Goal: Transaction & Acquisition: Purchase product/service

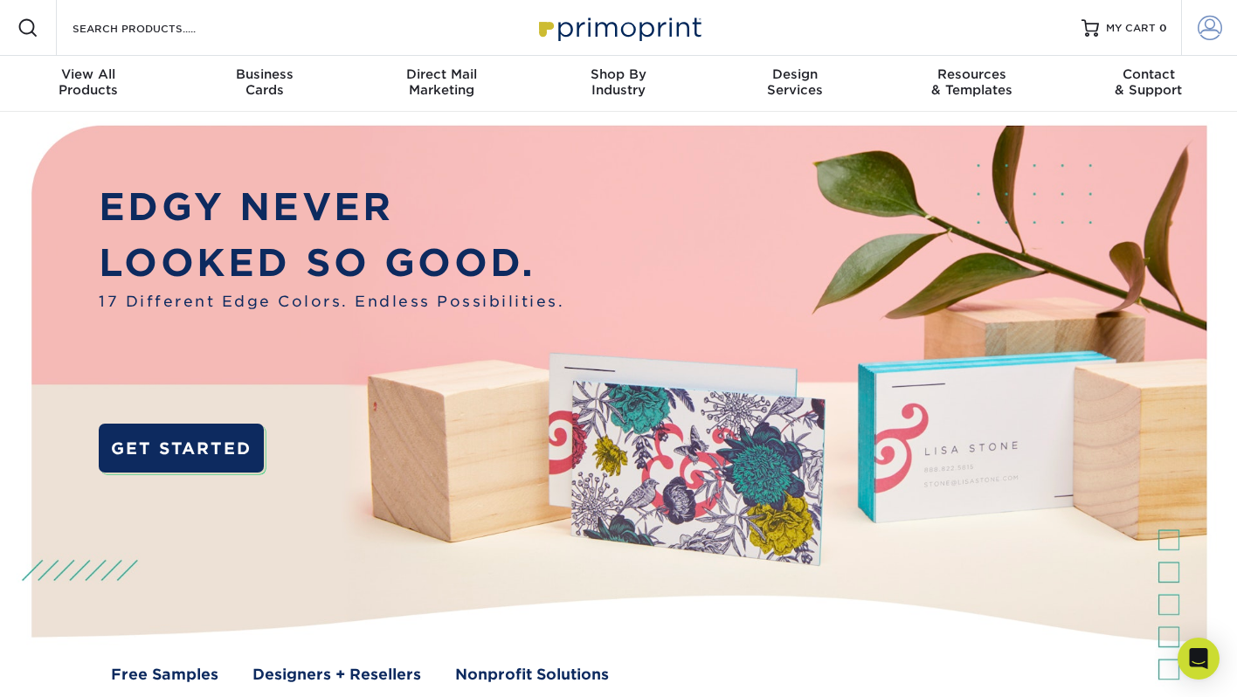
click at [1209, 46] on link "Account" at bounding box center [1209, 28] width 56 height 56
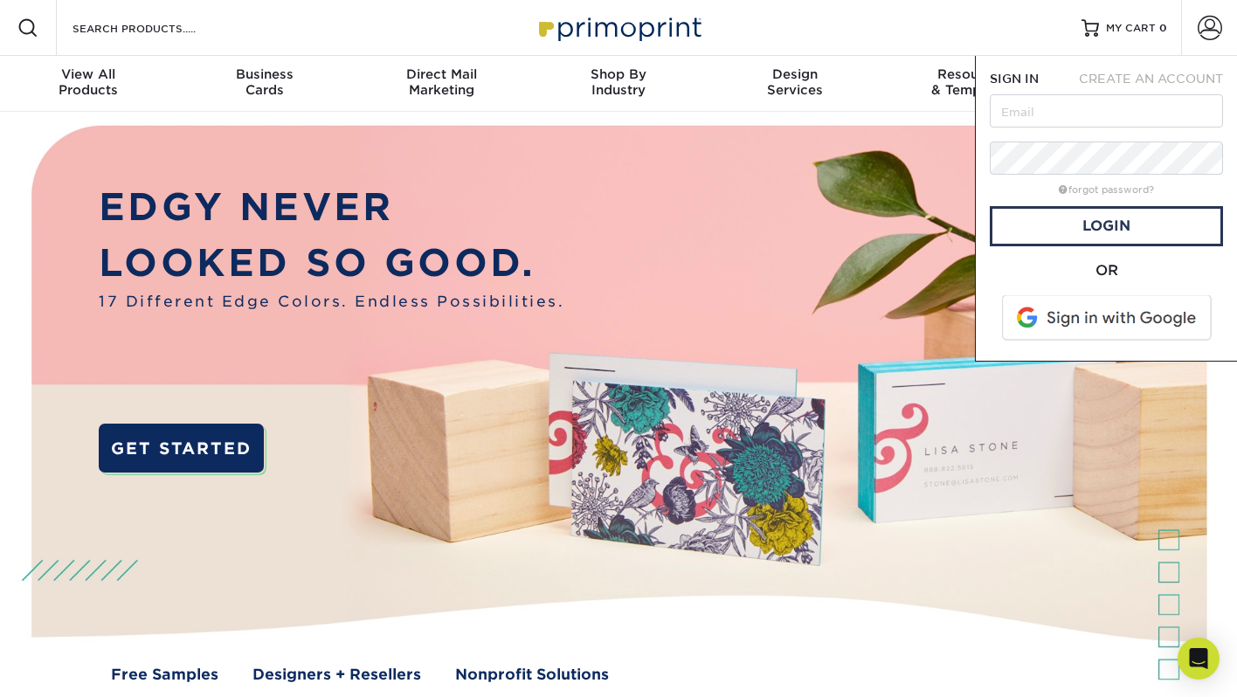
click at [1093, 329] on span at bounding box center [1108, 317] width 223 height 45
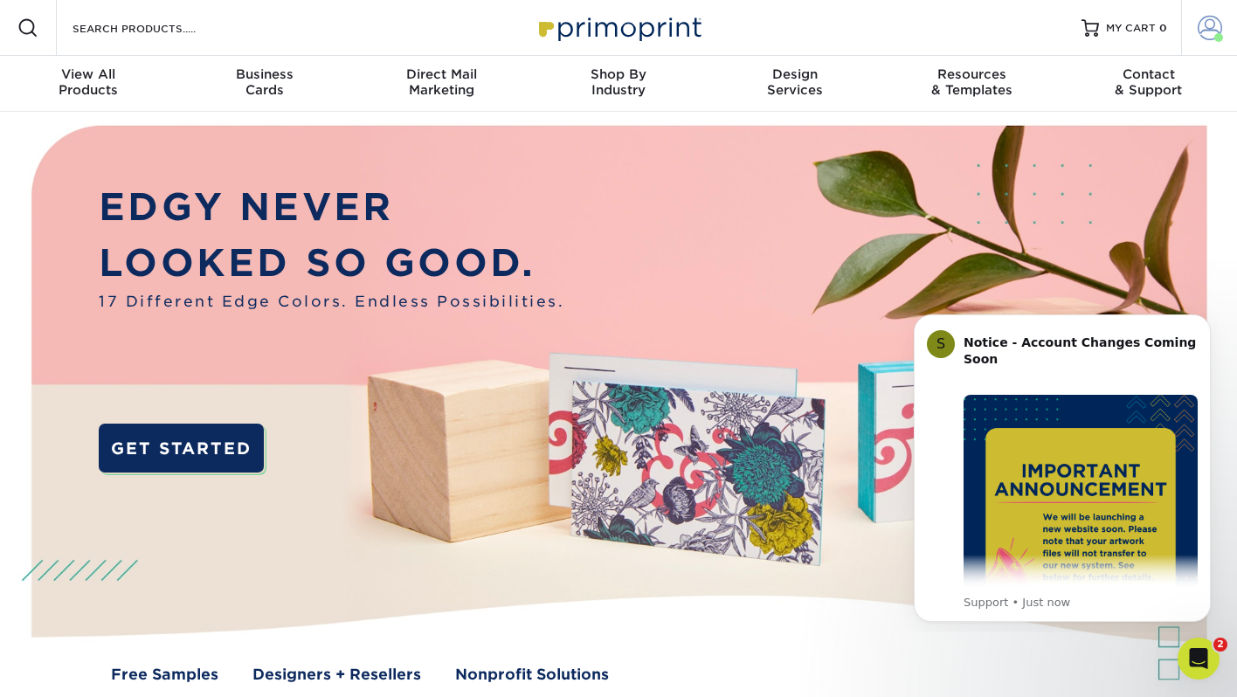
click at [1213, 22] on span at bounding box center [1209, 28] width 24 height 24
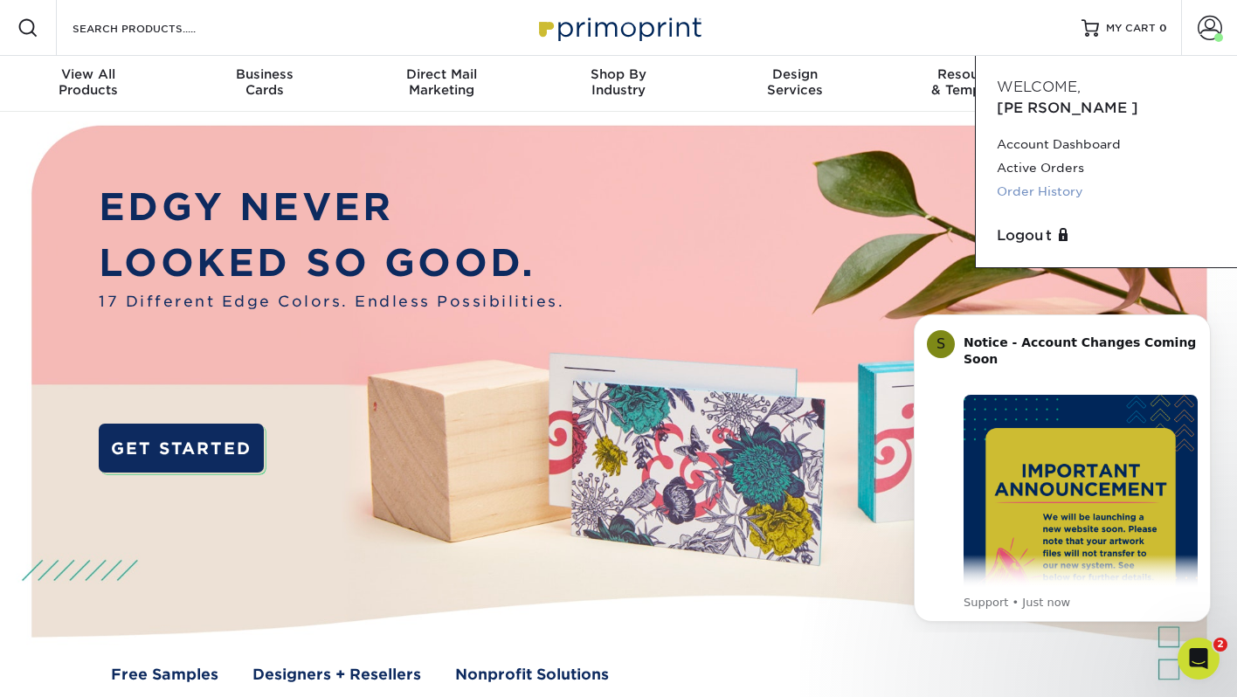
click at [1030, 180] on link "Order History" at bounding box center [1106, 192] width 219 height 24
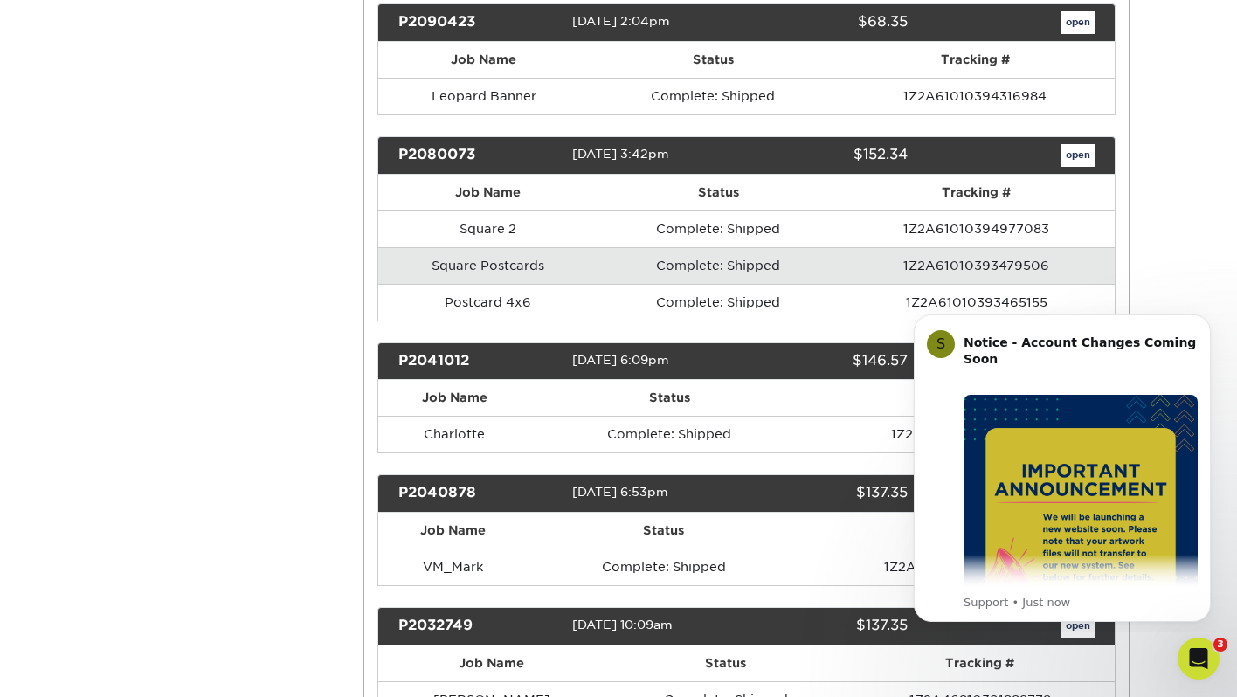
scroll to position [528, 0]
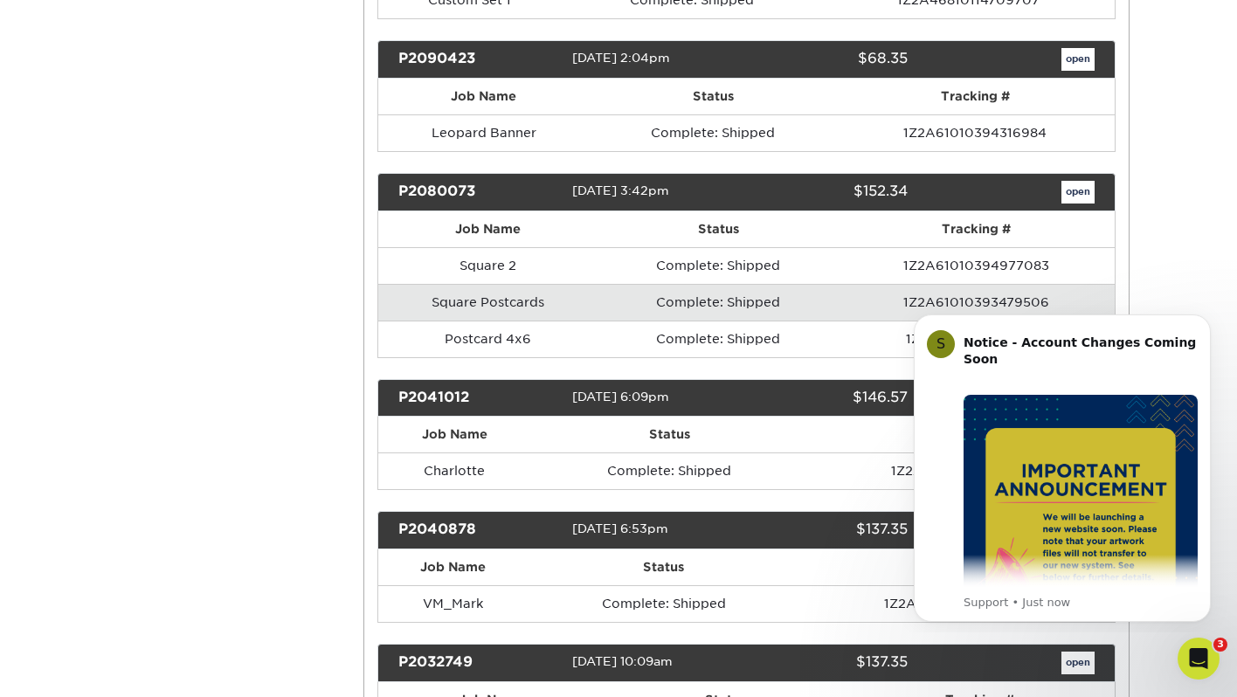
click at [500, 299] on td "Square Postcards" at bounding box center [488, 302] width 220 height 37
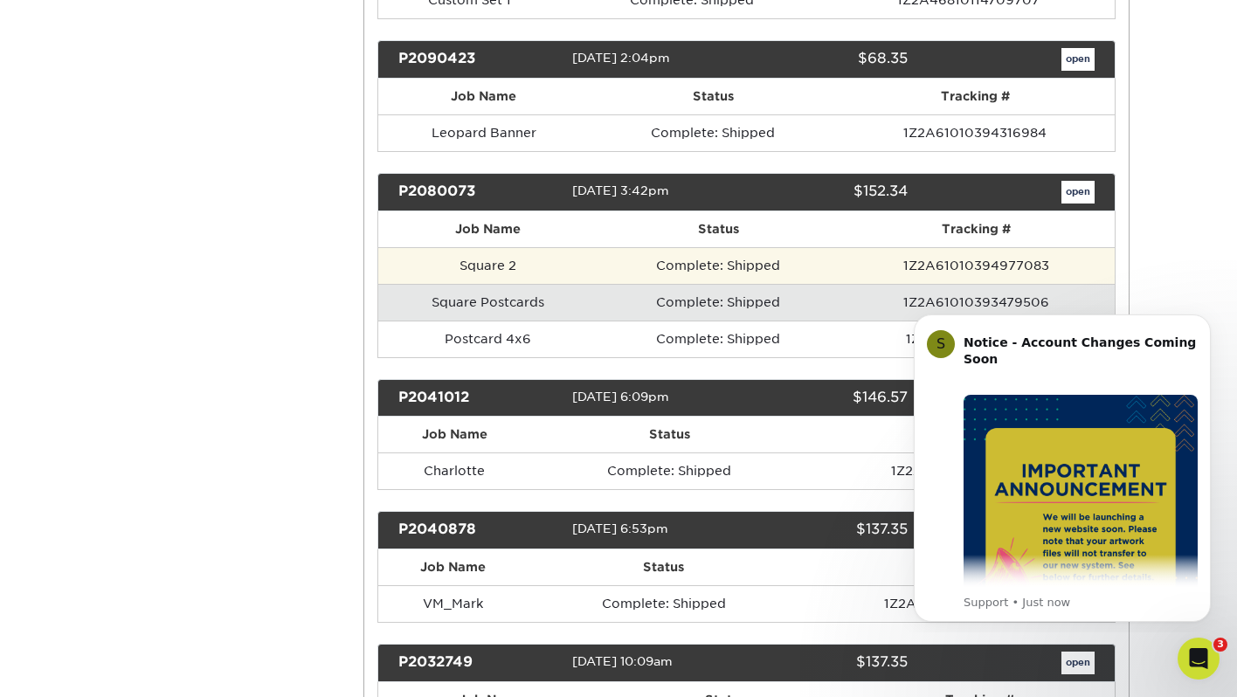
click at [498, 261] on td "Square 2" at bounding box center [488, 265] width 220 height 37
click at [674, 262] on td "Complete: Shipped" at bounding box center [717, 265] width 239 height 37
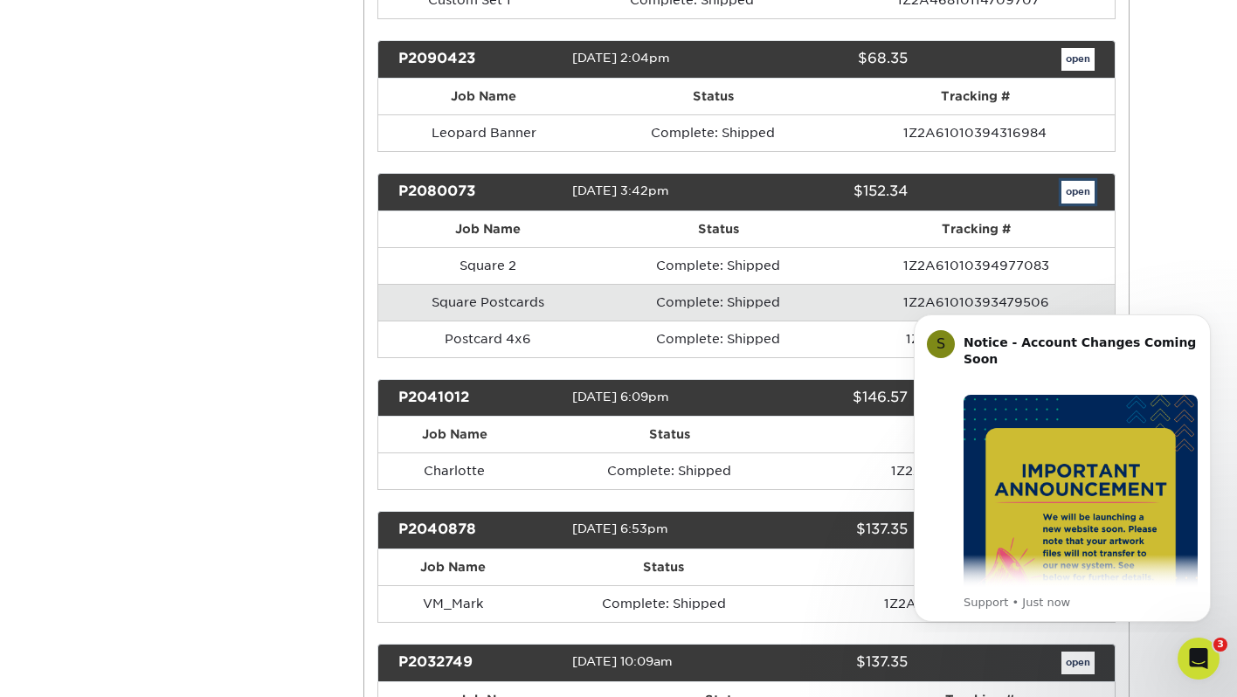
click at [1081, 182] on link "open" at bounding box center [1077, 192] width 33 height 23
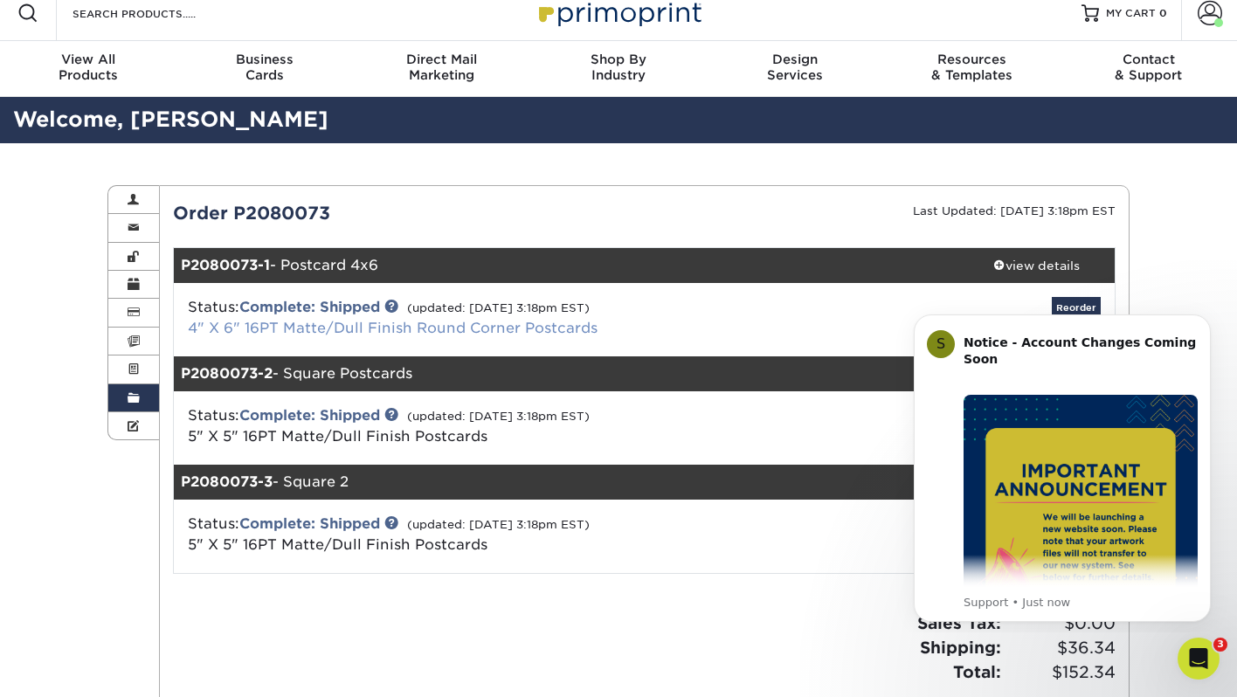
scroll to position [16, 0]
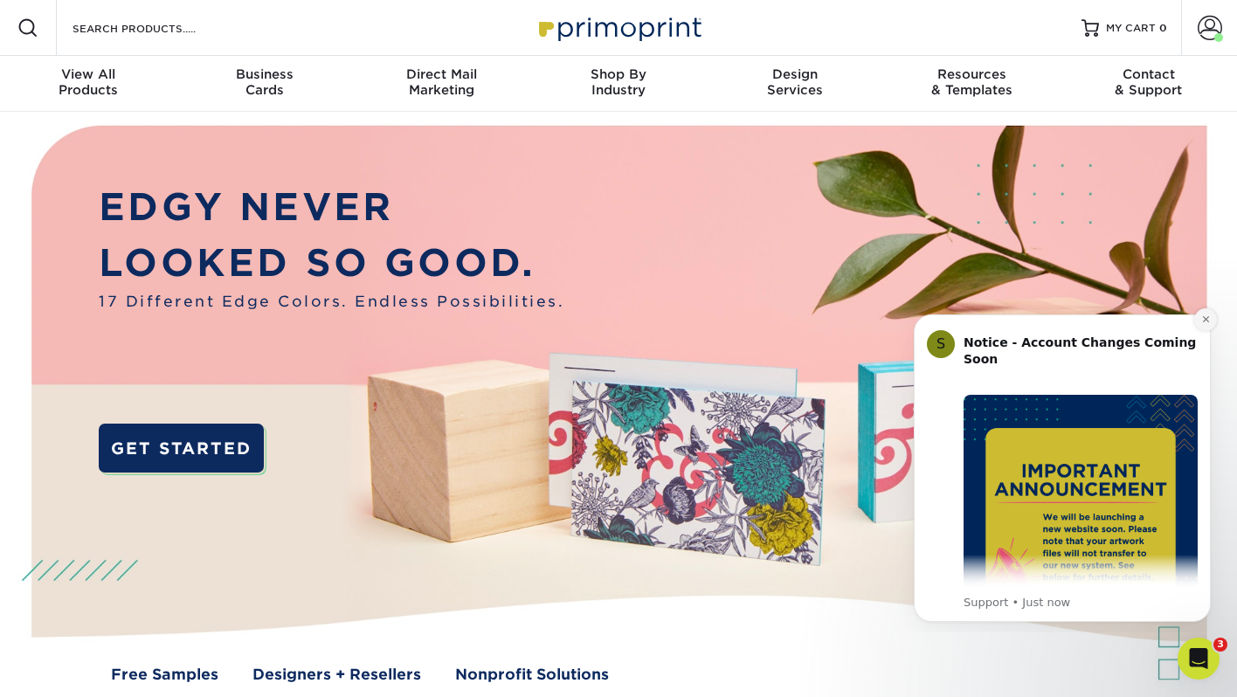
click at [1206, 321] on icon "Dismiss notification" at bounding box center [1205, 319] width 6 height 6
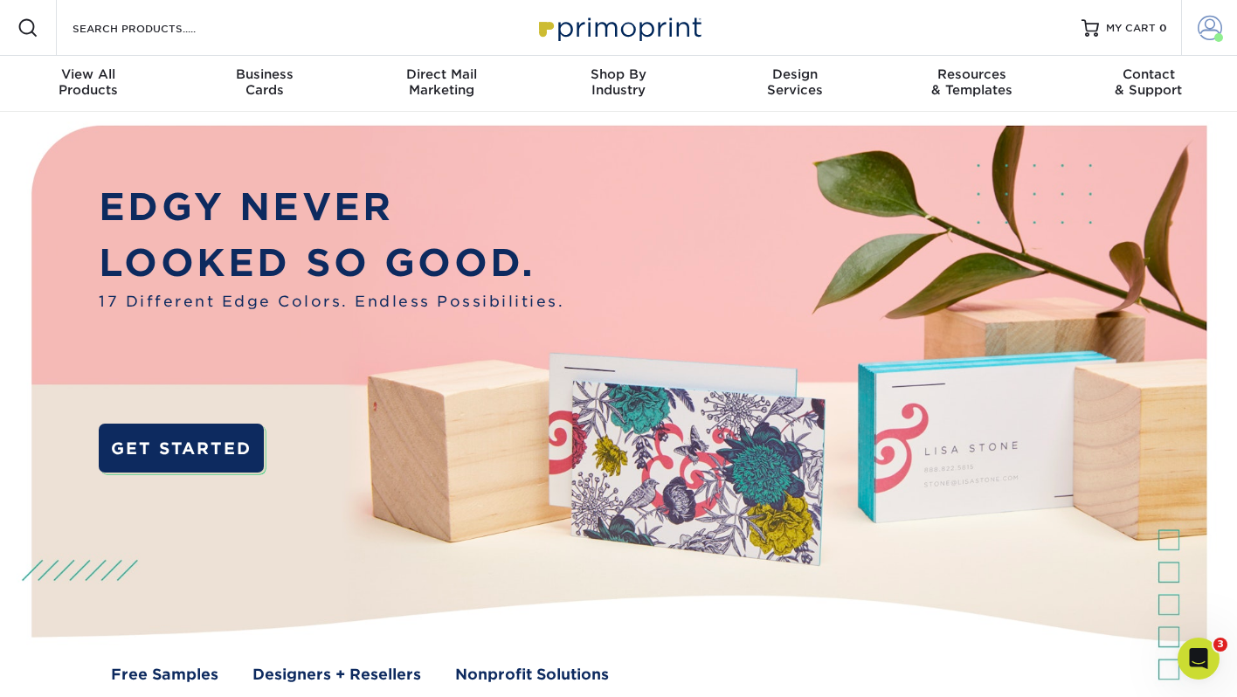
click at [1216, 25] on span at bounding box center [1209, 28] width 24 height 24
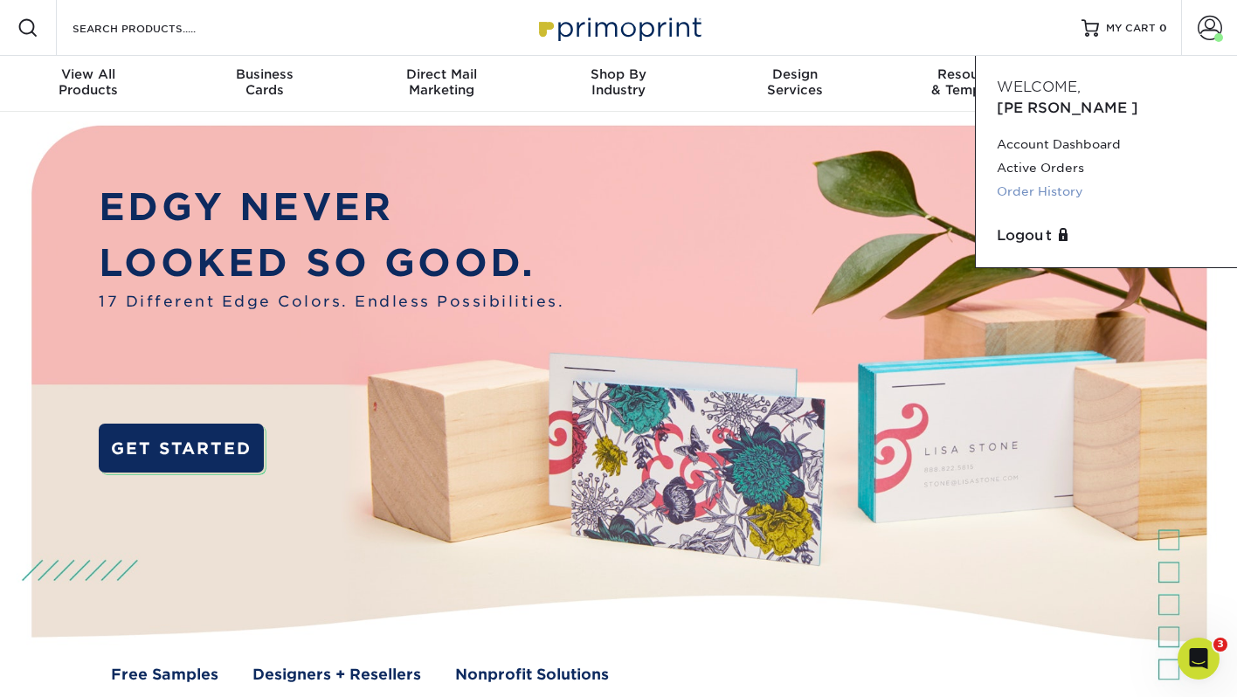
click at [1066, 180] on link "Order History" at bounding box center [1106, 192] width 219 height 24
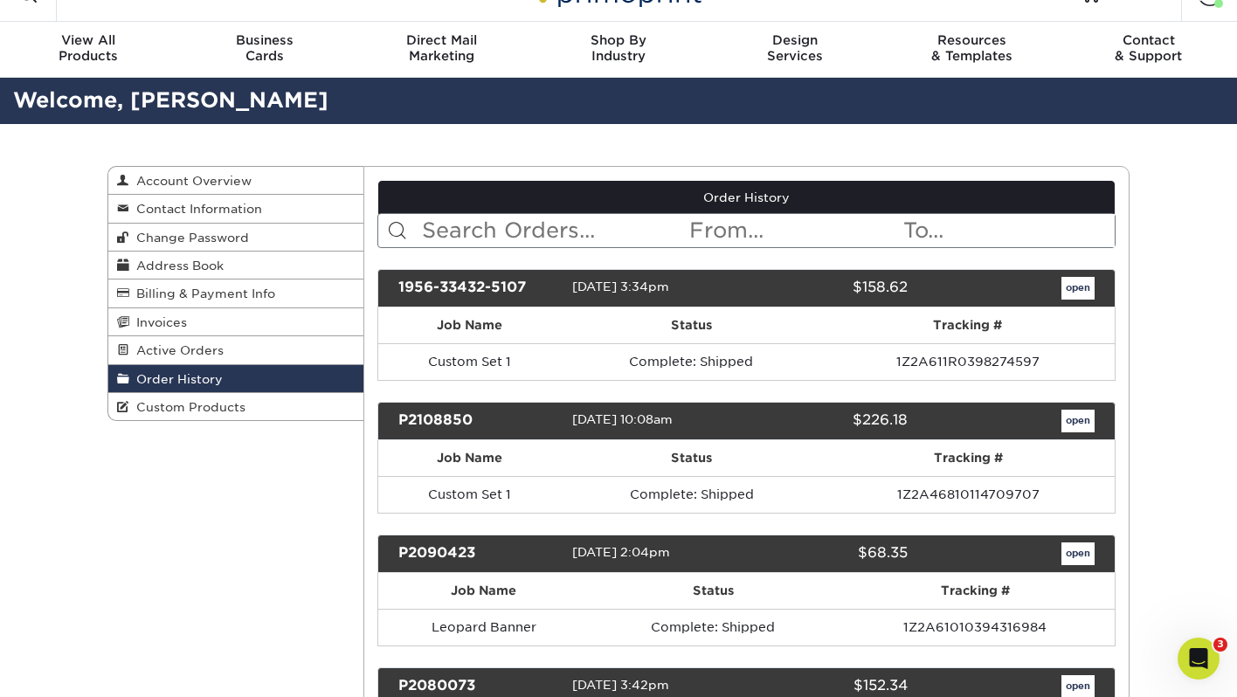
scroll to position [39, 0]
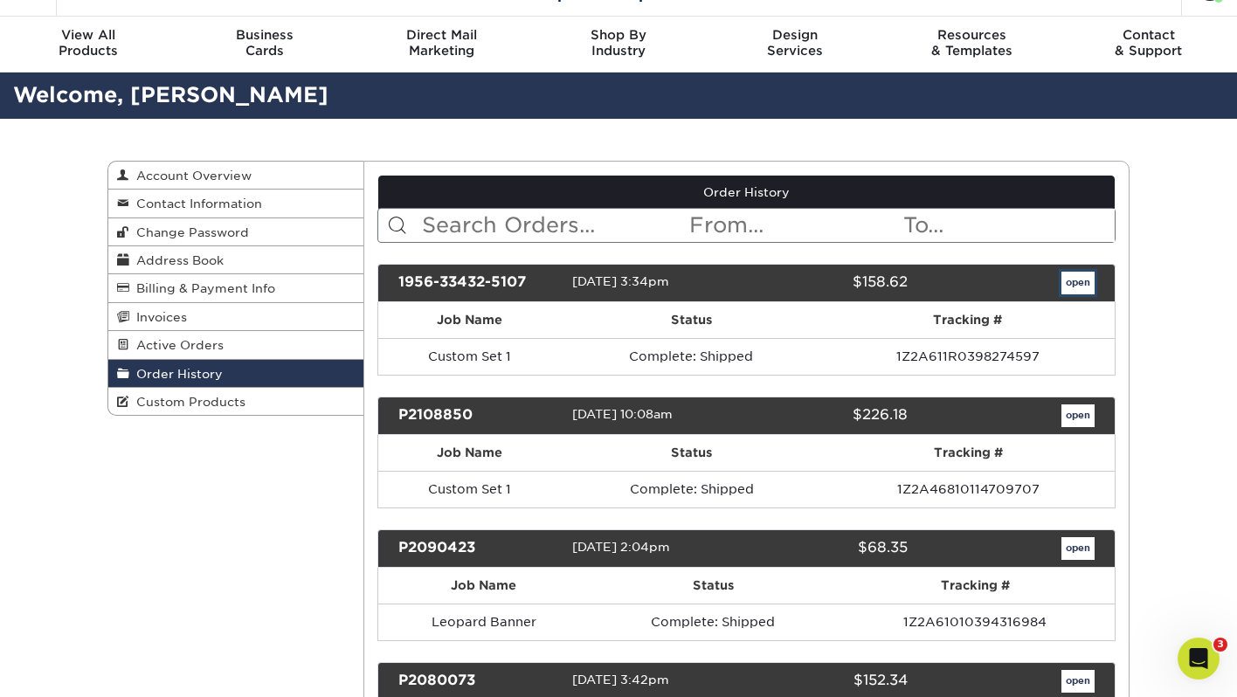
click at [1075, 278] on link "open" at bounding box center [1077, 283] width 33 height 23
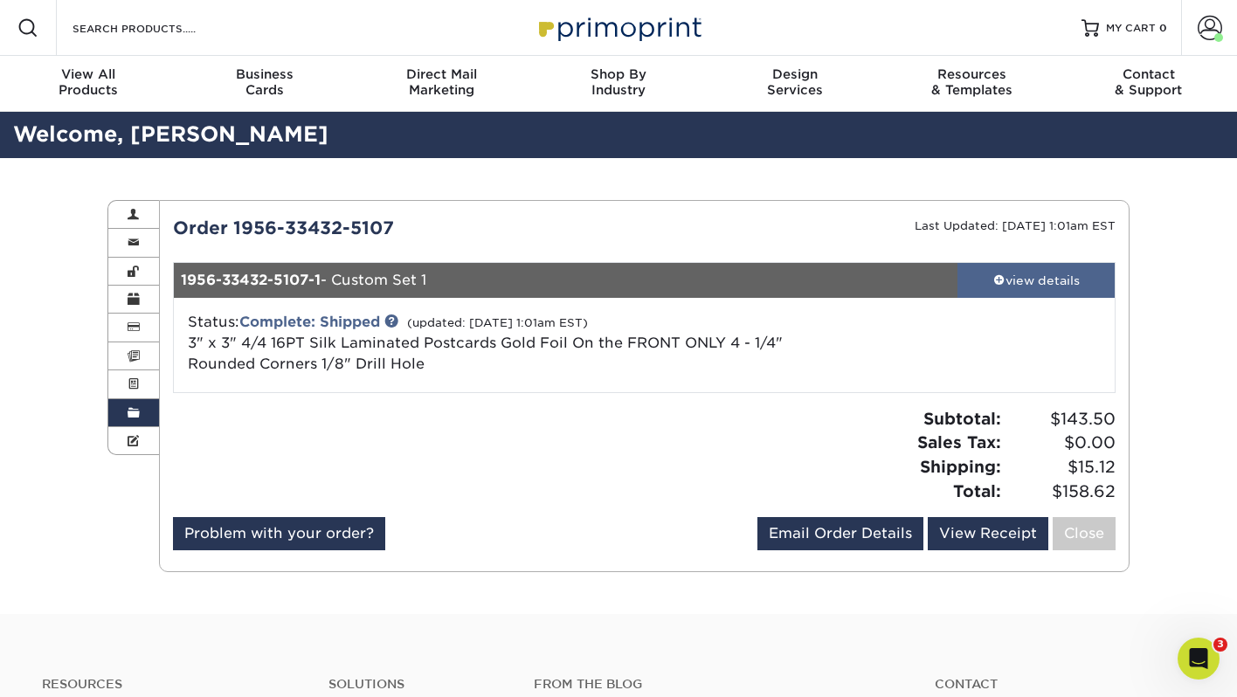
click at [1011, 273] on div "view details" at bounding box center [1035, 280] width 157 height 17
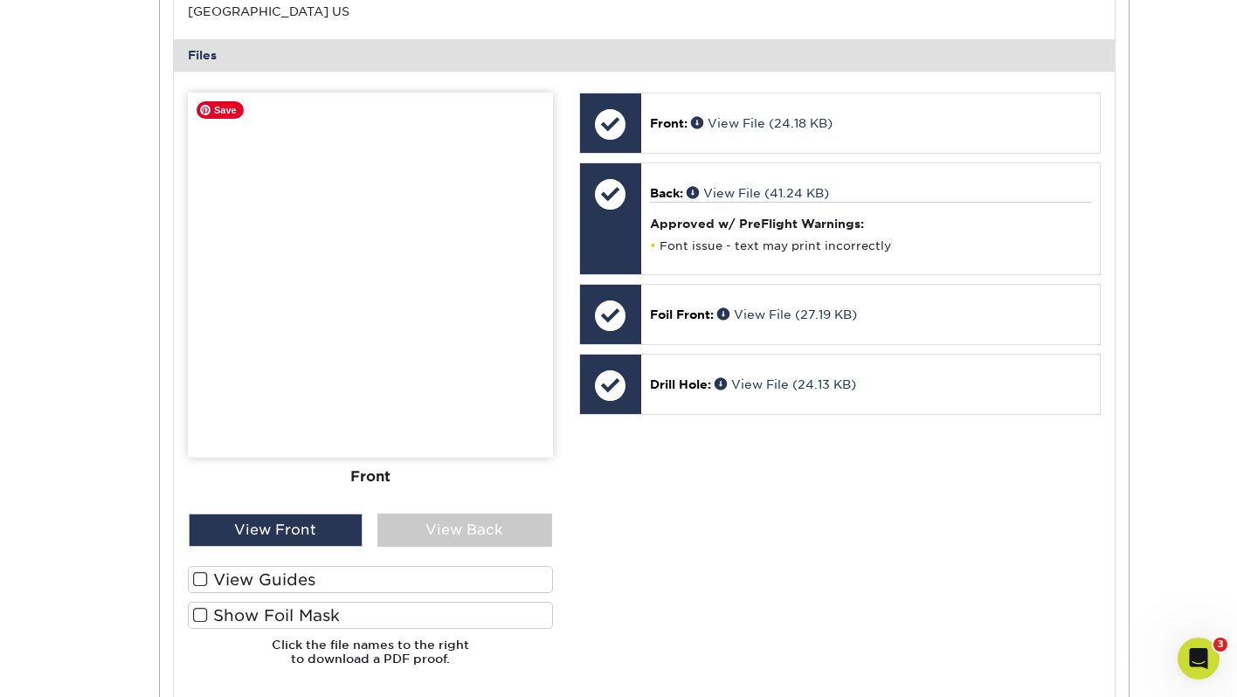
scroll to position [680, 0]
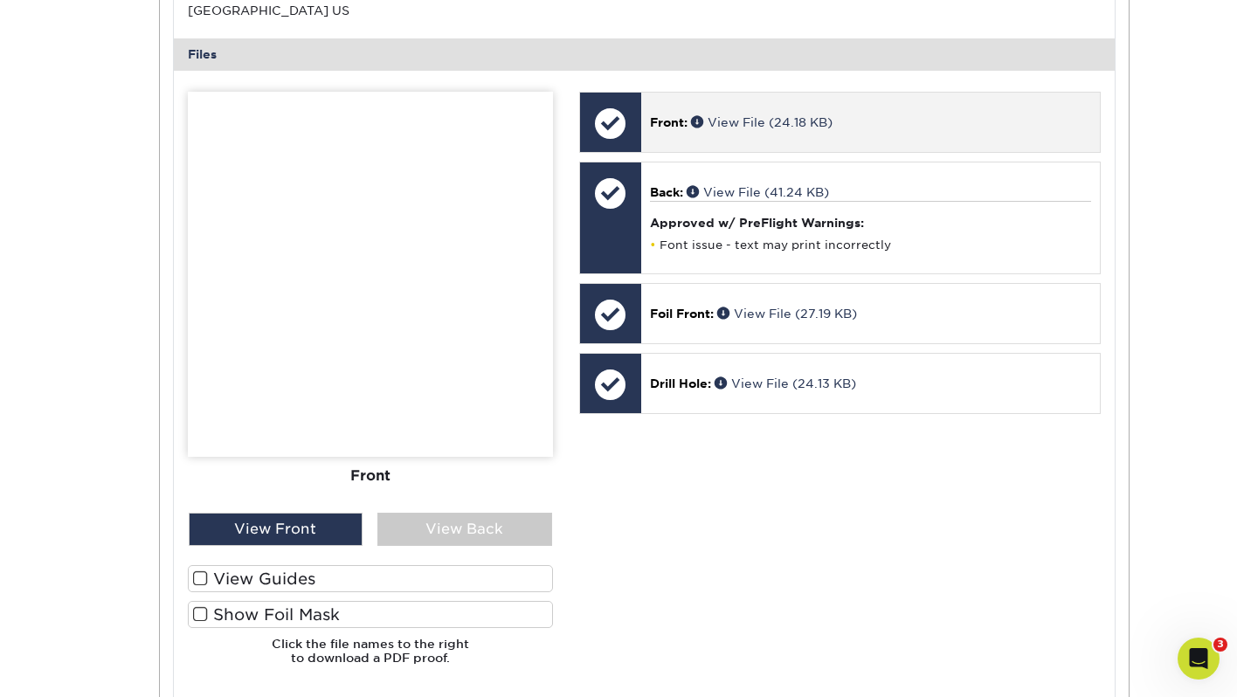
click at [681, 118] on span "Front:" at bounding box center [669, 122] width 38 height 14
click at [742, 117] on link "View File (24.18 KB)" at bounding box center [761, 122] width 141 height 14
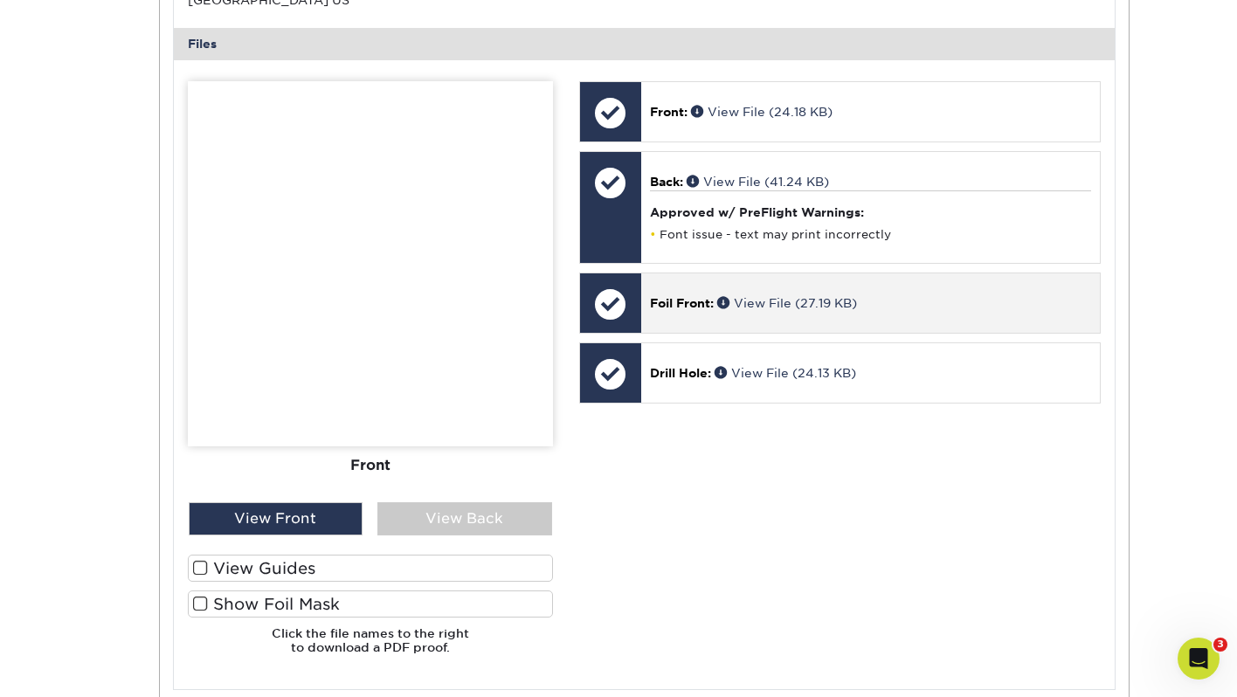
scroll to position [693, 0]
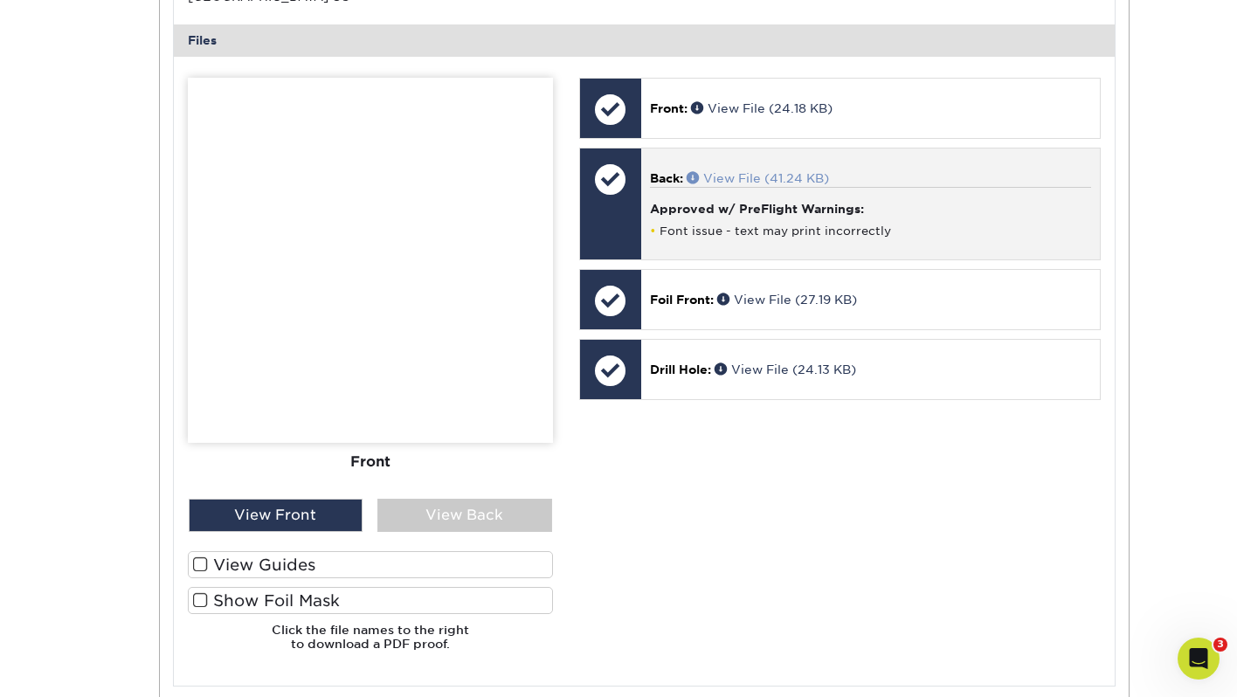
click at [771, 177] on link "View File (41.24 KB)" at bounding box center [757, 178] width 142 height 14
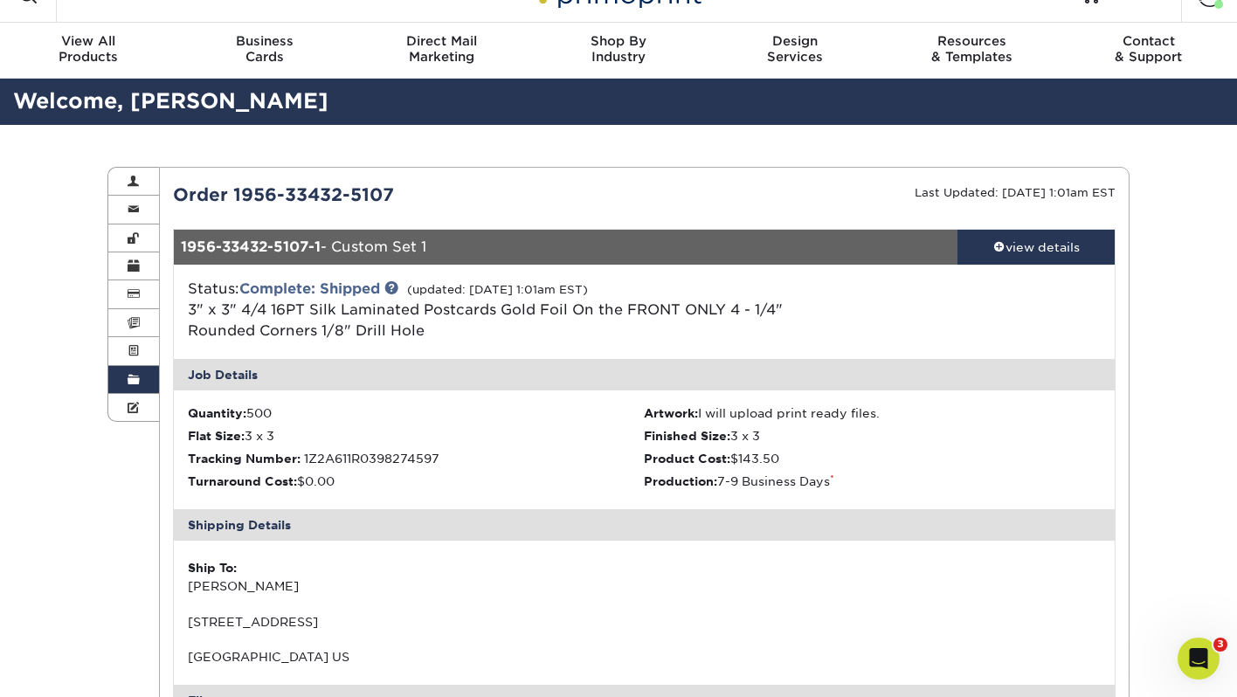
scroll to position [0, 0]
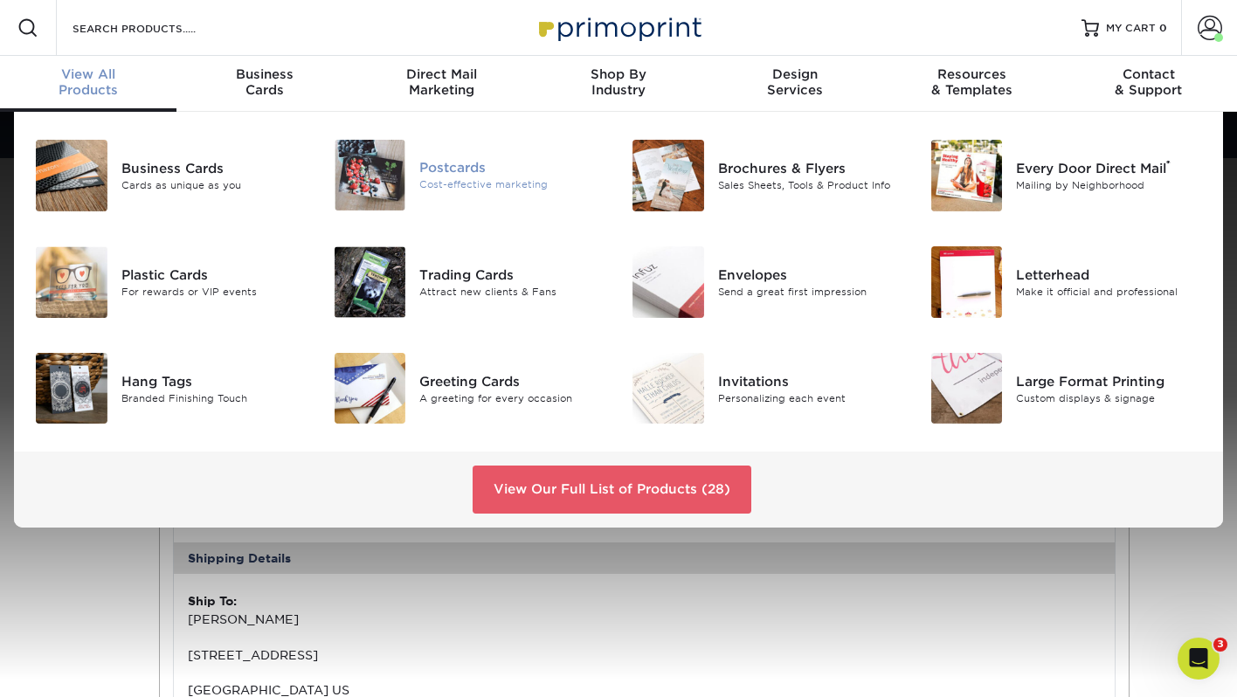
click at [428, 170] on div "Postcards" at bounding box center [512, 167] width 186 height 19
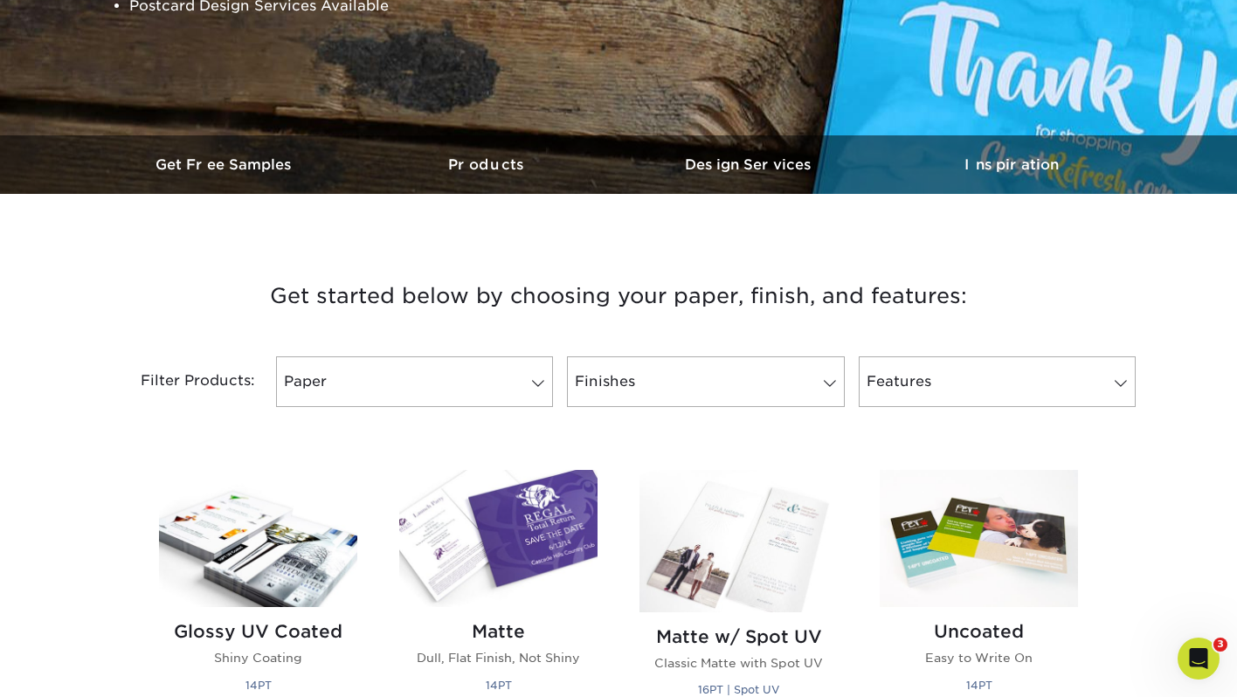
scroll to position [442, 0]
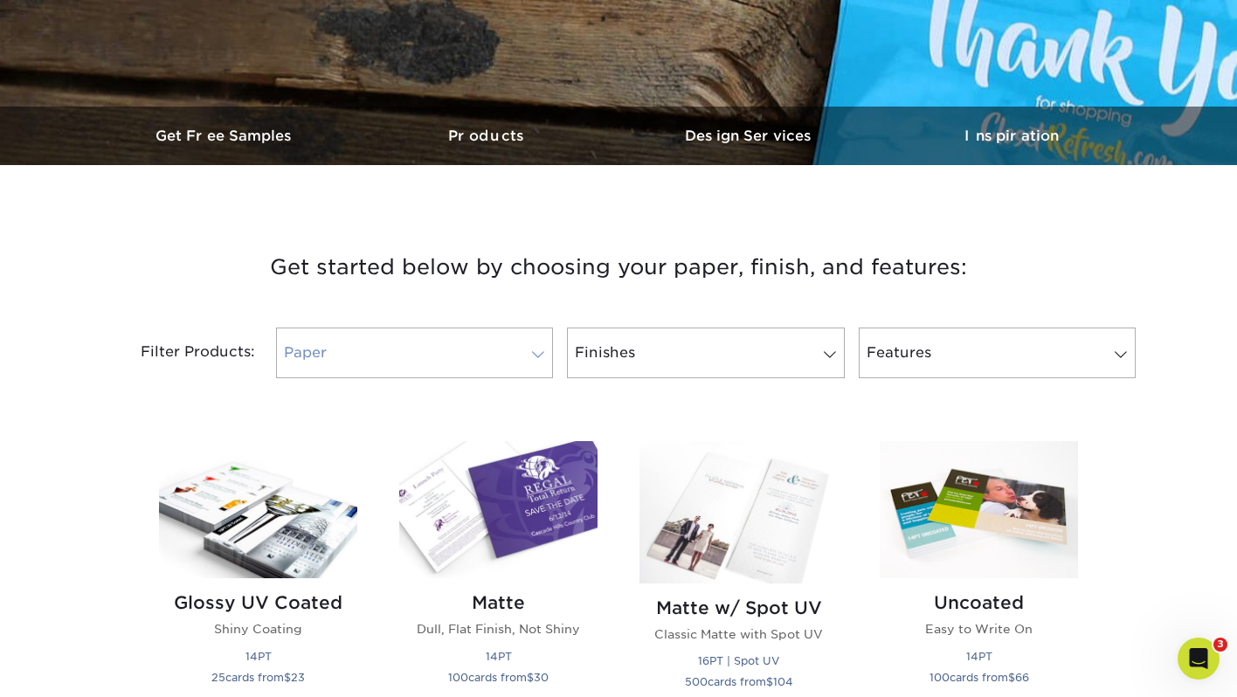
click at [467, 353] on link "Paper" at bounding box center [414, 353] width 277 height 51
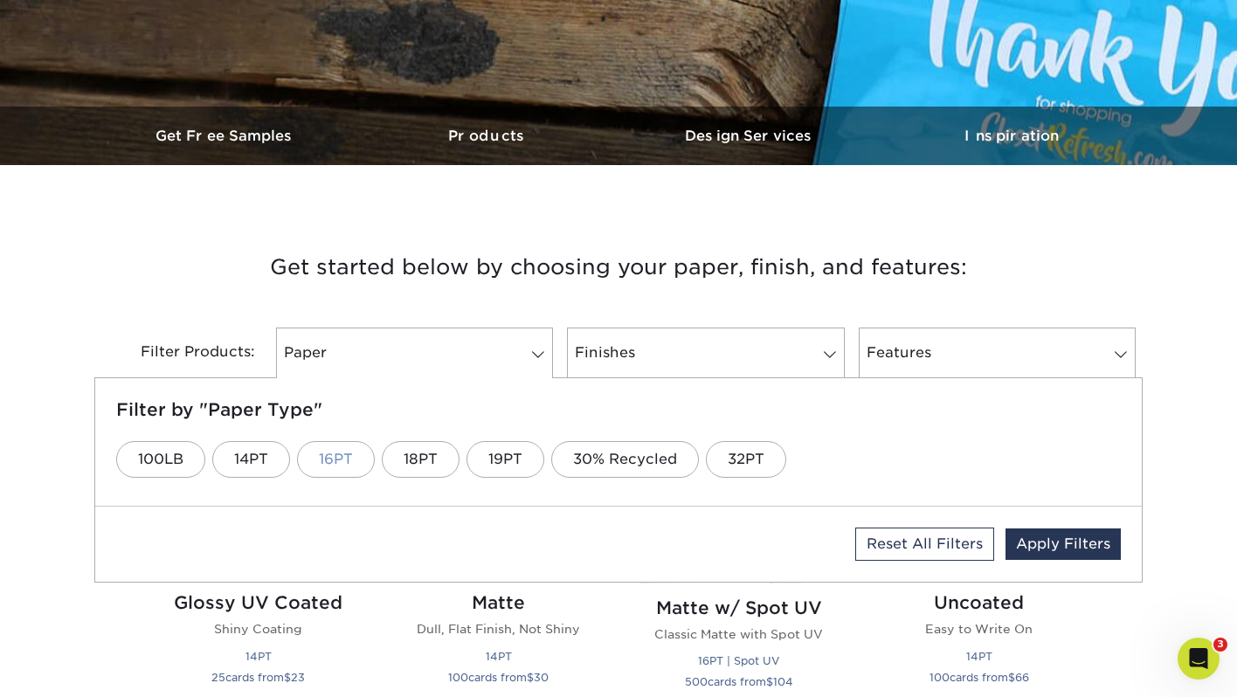
click at [325, 455] on link "16PT" at bounding box center [336, 459] width 78 height 37
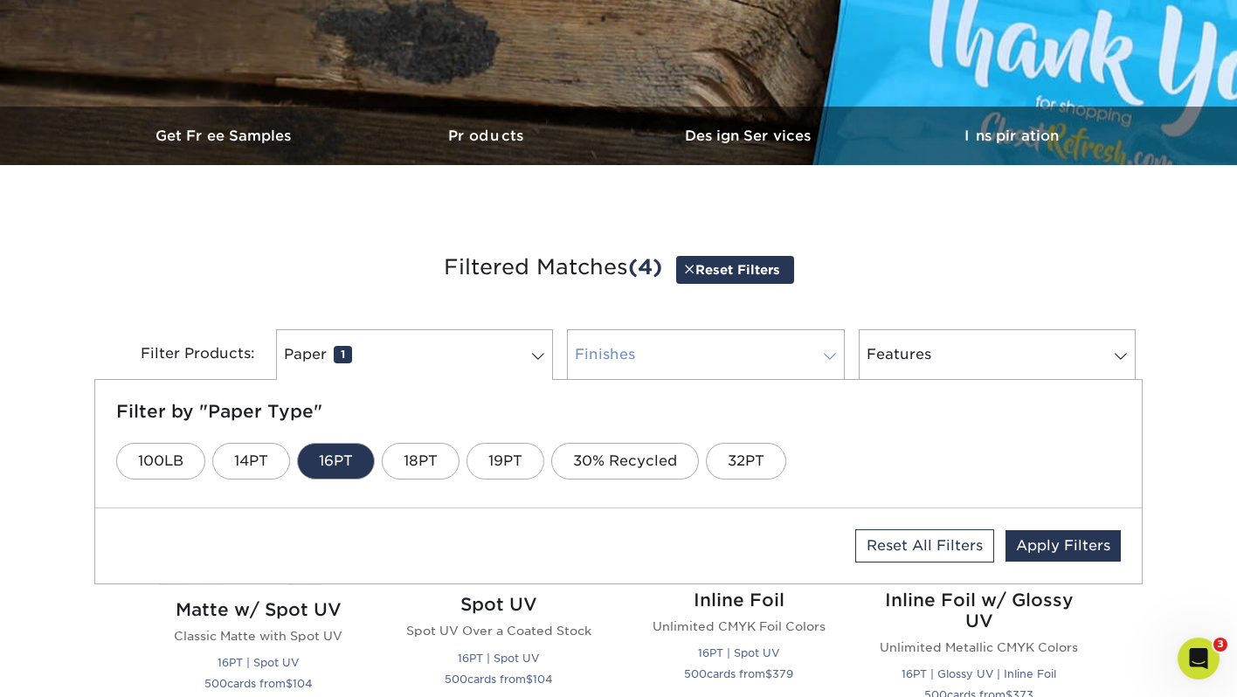
click at [711, 345] on link "Finishes 0" at bounding box center [705, 354] width 277 height 51
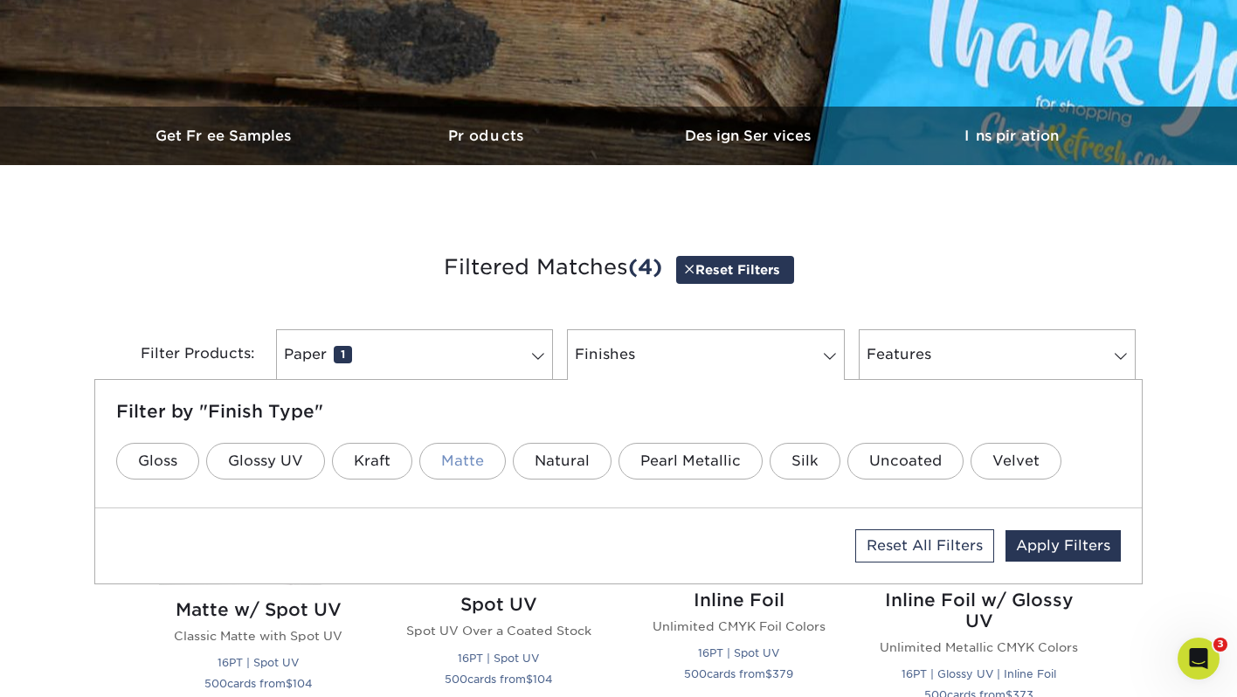
click at [461, 466] on link "Matte" at bounding box center [462, 461] width 86 height 37
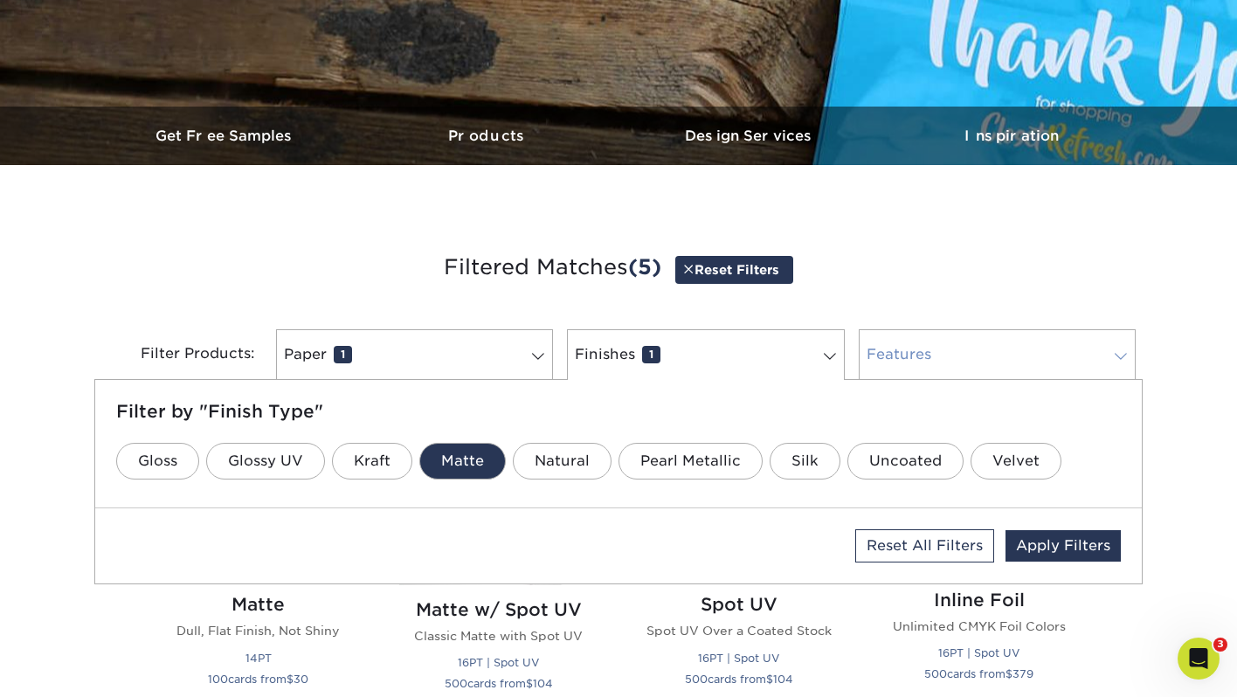
click at [901, 358] on link "Features 0" at bounding box center [997, 354] width 277 height 51
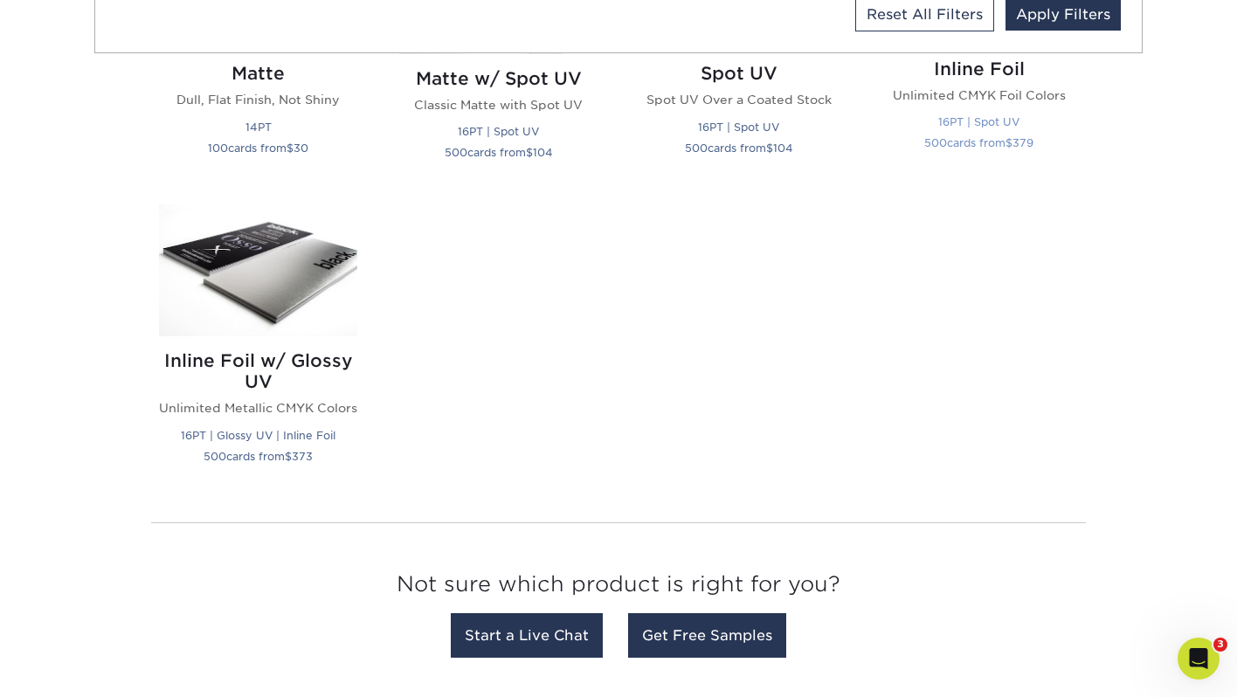
scroll to position [980, 0]
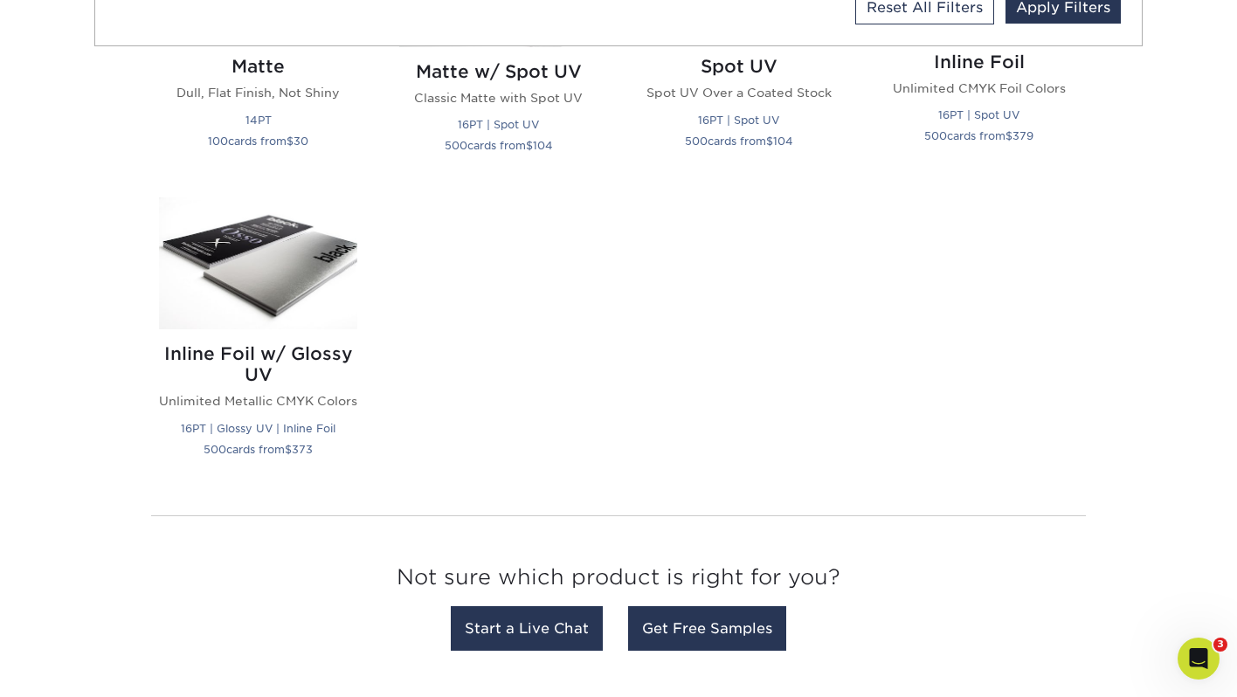
click at [710, 304] on div "Glossy UV Coated Shiny Coating 14PT 25 cards from $ 23 Matte Dull, Flat Finish,…" at bounding box center [618, 192] width 961 height 617
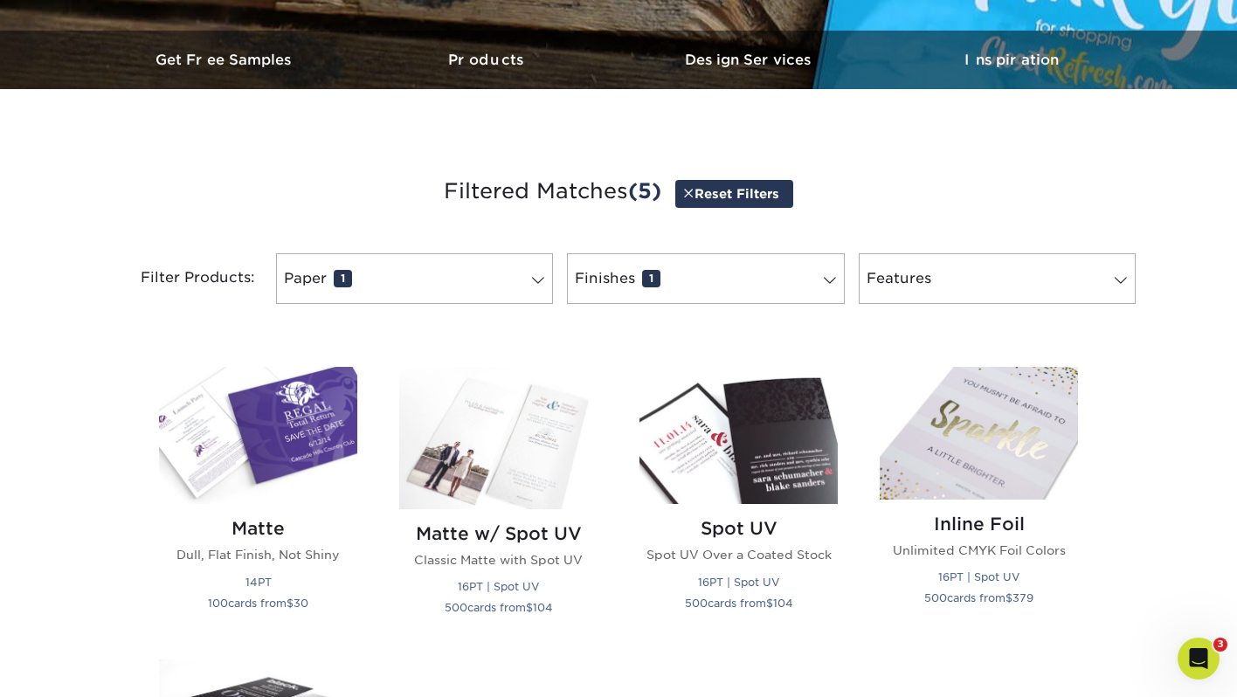
scroll to position [514, 0]
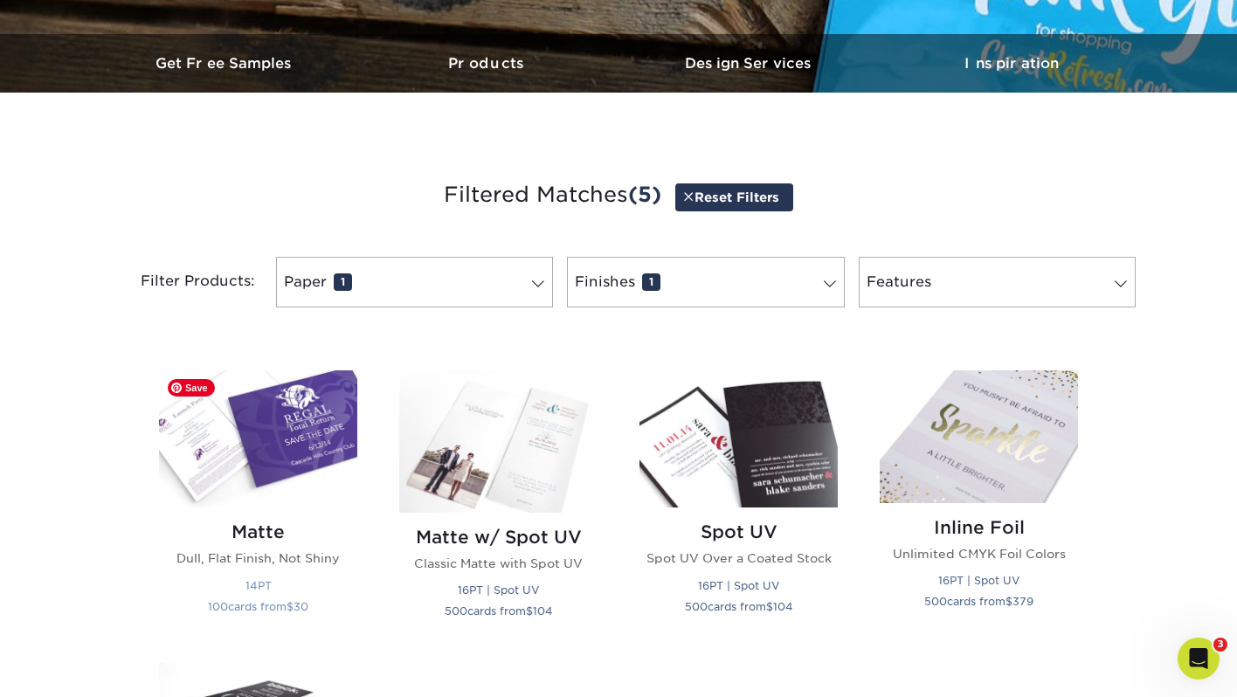
click at [300, 480] on img at bounding box center [258, 438] width 198 height 137
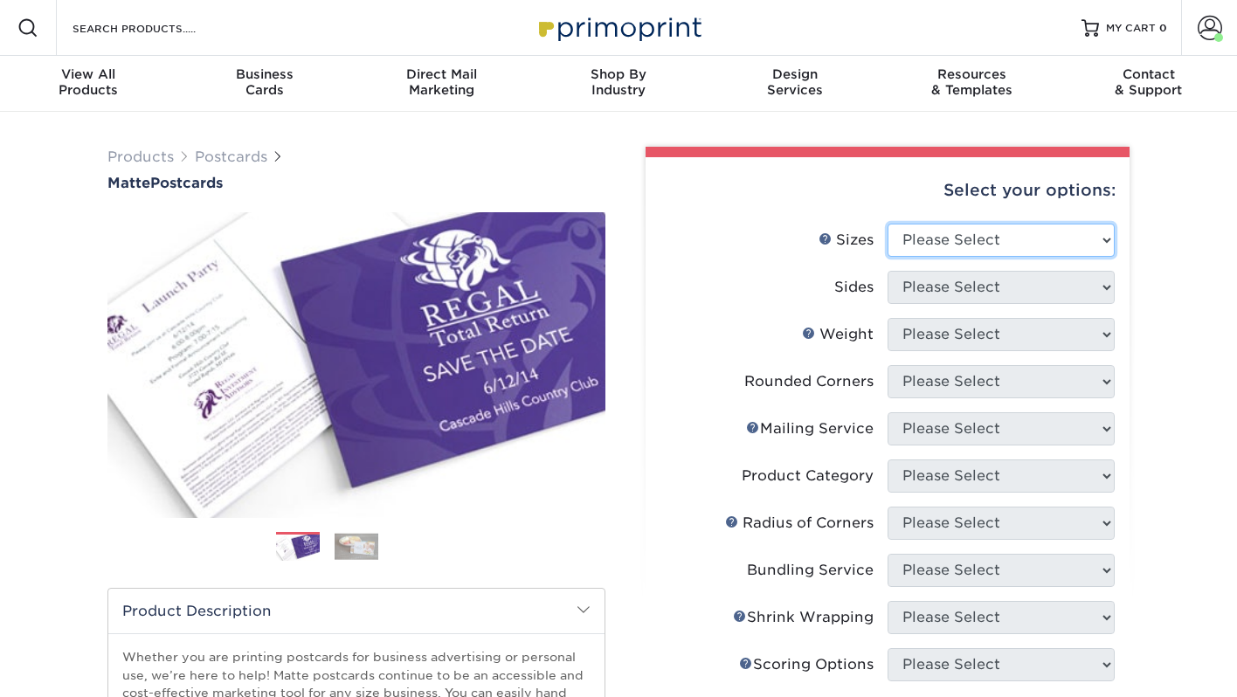
click at [957, 250] on select "Please Select 1.5" x 7" 2" x 4" 2" x 6" 2" x 7" 2" x 8" 2.12" x 5.5" 2.125" x 5…" at bounding box center [1000, 240] width 227 height 33
select select "3.00x3.00"
click at [887, 224] on select "Please Select 1.5" x 7" 2" x 4" 2" x 6" 2" x 7" 2" x 8" 2.12" x 5.5" 2.125" x 5…" at bounding box center [1000, 240] width 227 height 33
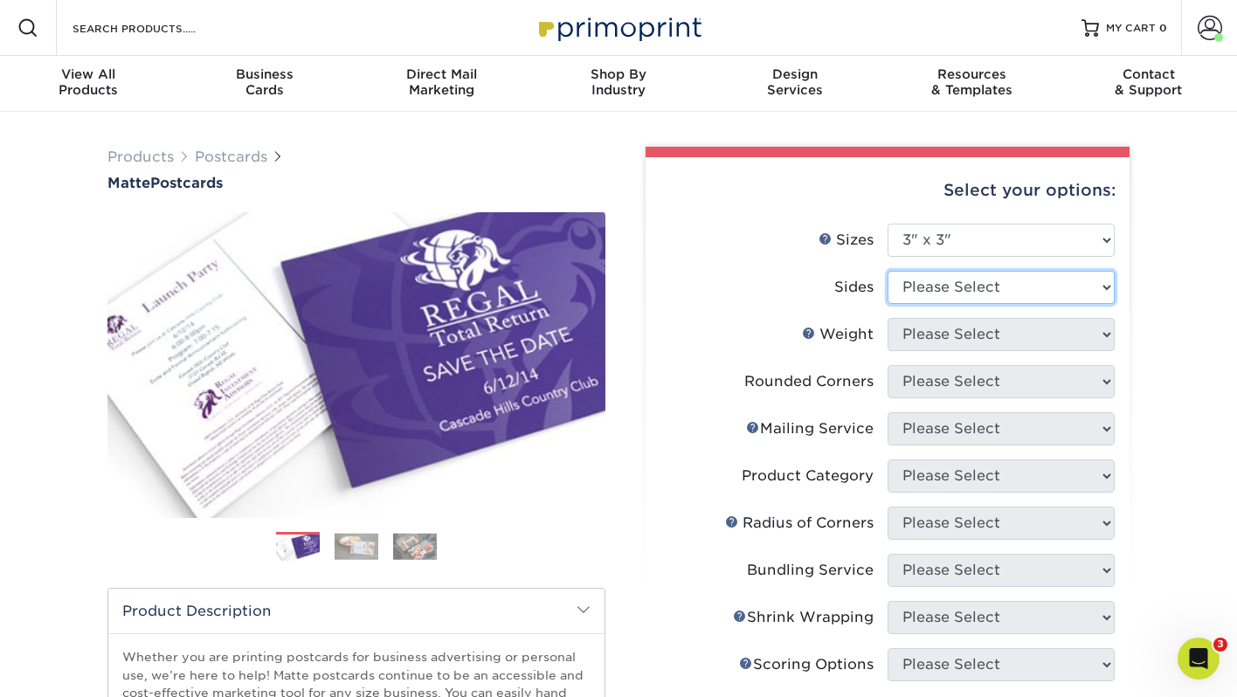
click at [983, 291] on select "Please Select Print Both Sides Print Front Only" at bounding box center [1000, 287] width 227 height 33
select select "13abbda7-1d64-4f25-8bb2-c179b224825d"
click at [887, 271] on select "Please Select Print Both Sides Print Front Only" at bounding box center [1000, 287] width 227 height 33
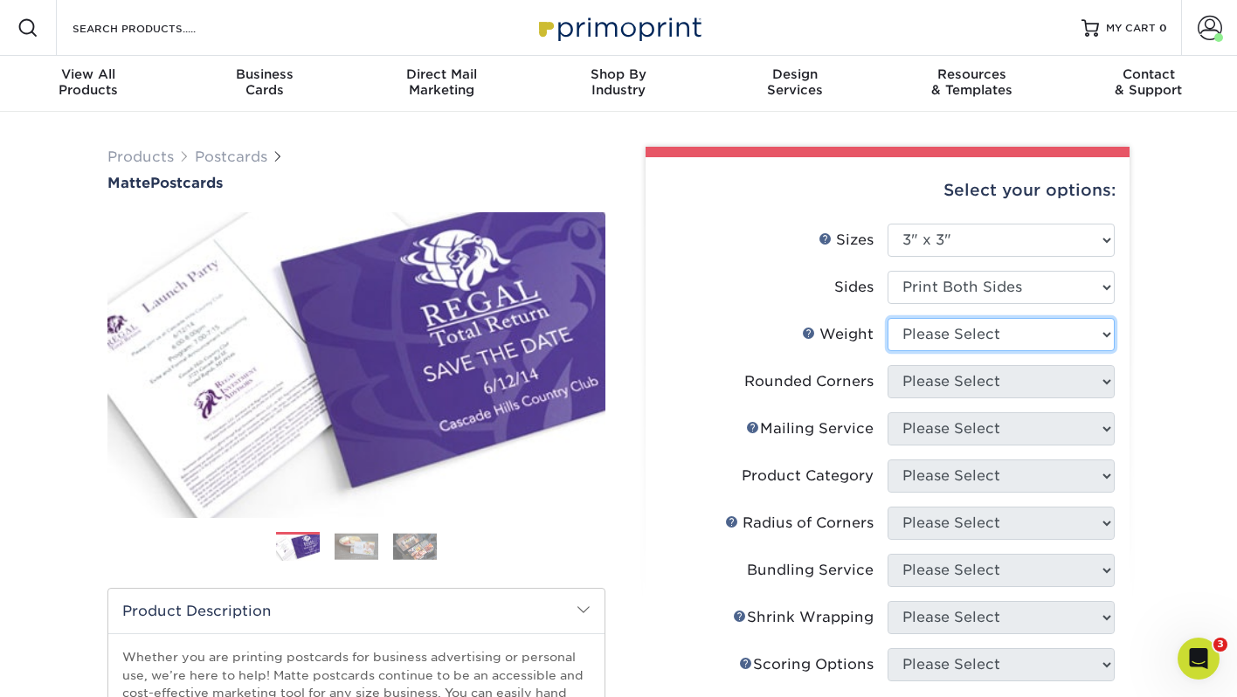
click at [968, 332] on select "Please Select 16PT 14PT" at bounding box center [1000, 334] width 227 height 33
select select "14PT"
click at [887, 318] on select "Please Select 16PT 14PT" at bounding box center [1000, 334] width 227 height 33
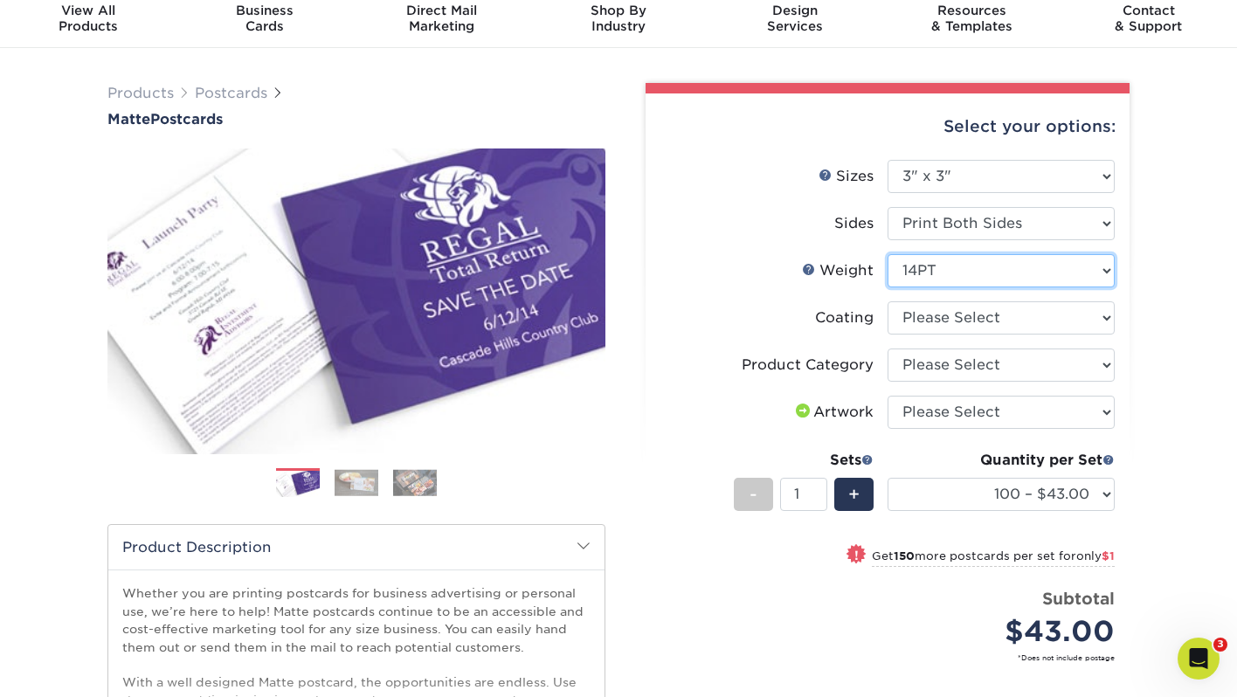
scroll to position [66, 0]
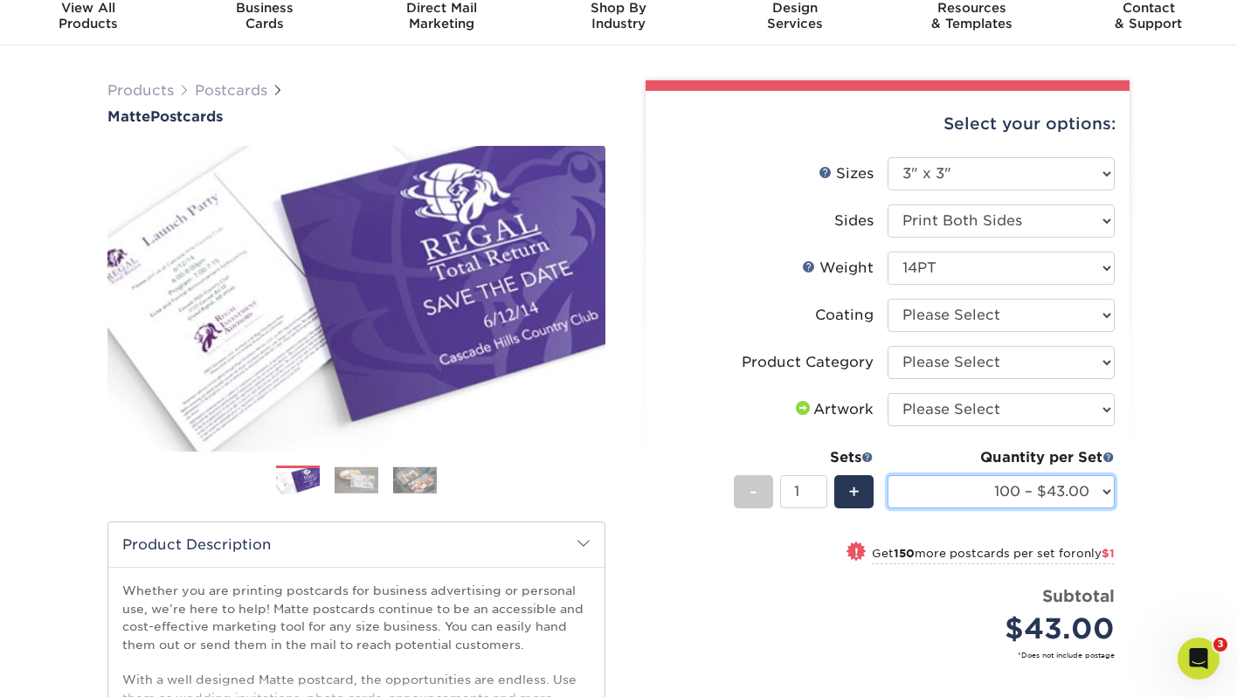
click at [944, 486] on select "100 – $43.00 250 – $44.00 500 – $48.00 1000 – $58.00 2500 – $93.00 5000 – $140.…" at bounding box center [1000, 491] width 227 height 33
select select "250 – $44.00"
click at [887, 475] on select "100 – $43.00 250 – $44.00 500 – $48.00 1000 – $58.00 2500 – $93.00 5000 – $140.…" at bounding box center [1000, 491] width 227 height 33
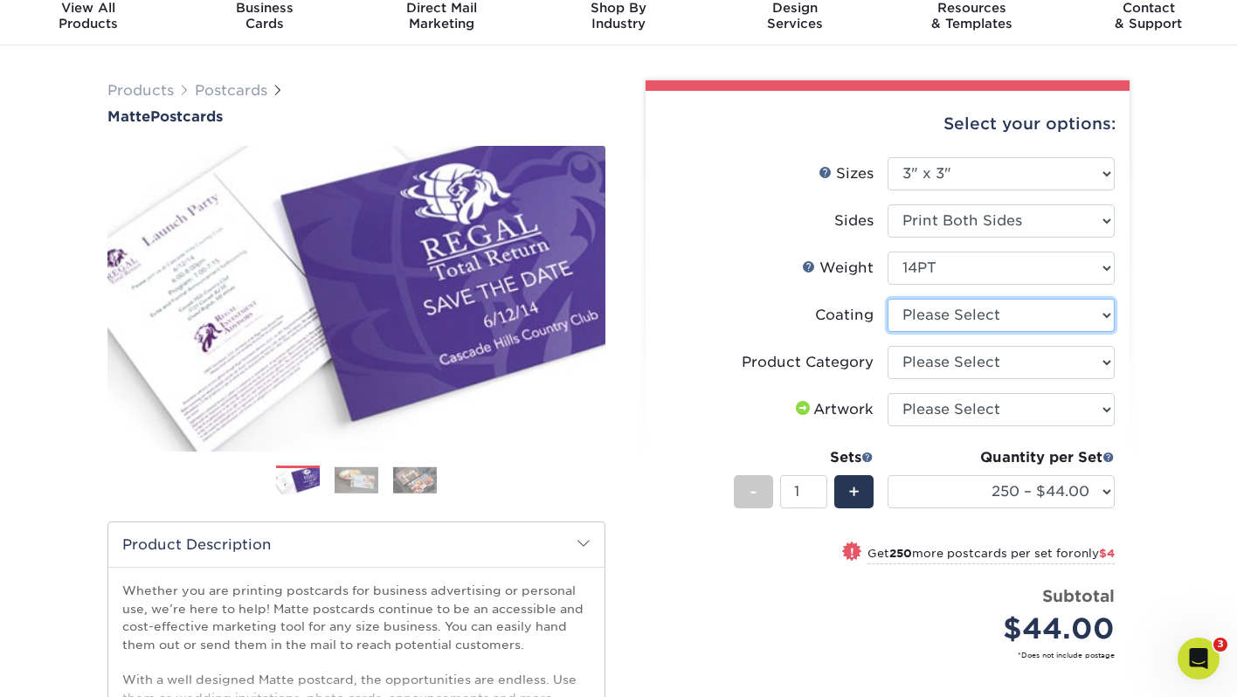
click at [955, 320] on select at bounding box center [1000, 315] width 227 height 33
select select "121bb7b5-3b4d-429f-bd8d-bbf80e953313"
click at [887, 299] on select at bounding box center [1000, 315] width 227 height 33
select select "-1"
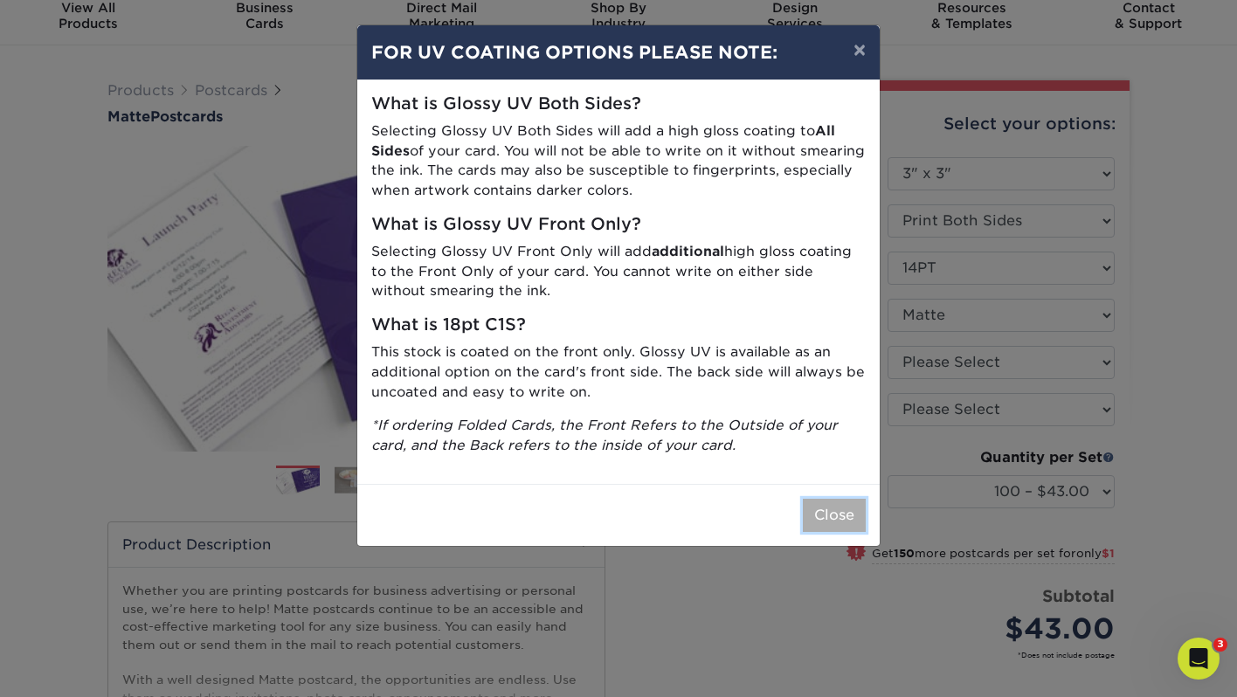
click at [824, 509] on button "Close" at bounding box center [834, 515] width 63 height 33
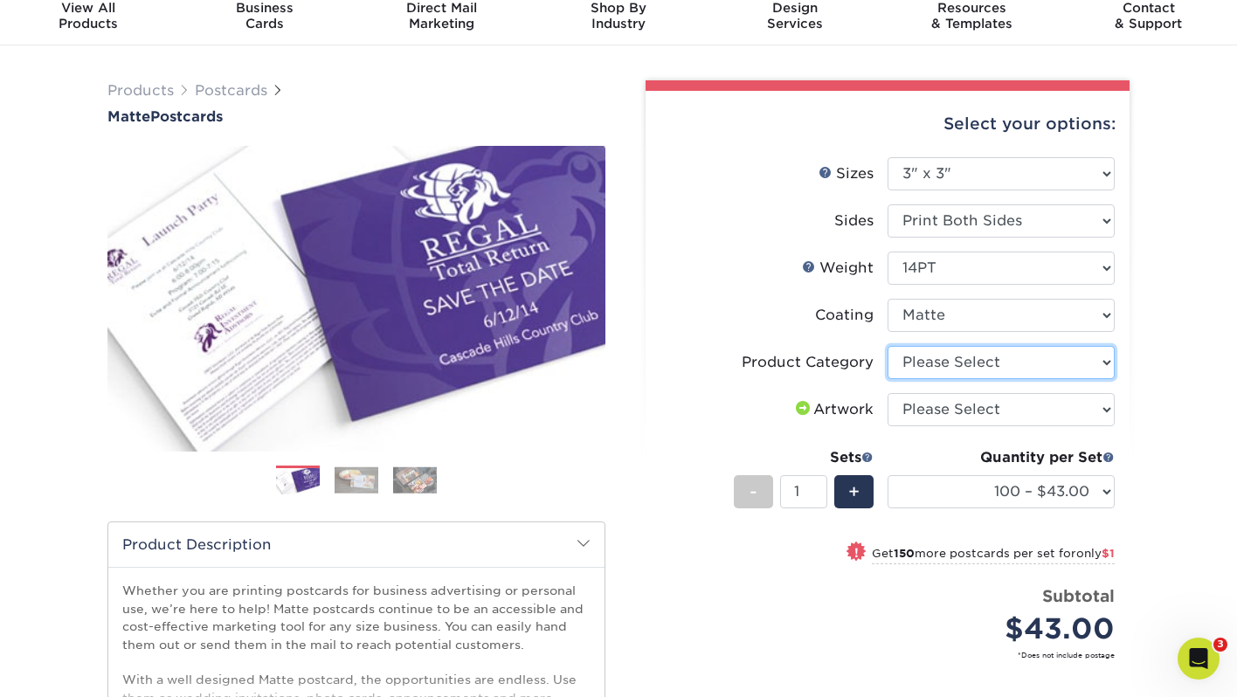
click at [906, 362] on select "Please Select Postcards" at bounding box center [1000, 362] width 227 height 33
select select "9b7272e0-d6c8-4c3c-8e97-d3a1bcdab858"
click at [887, 346] on select "Please Select Postcards" at bounding box center [1000, 362] width 227 height 33
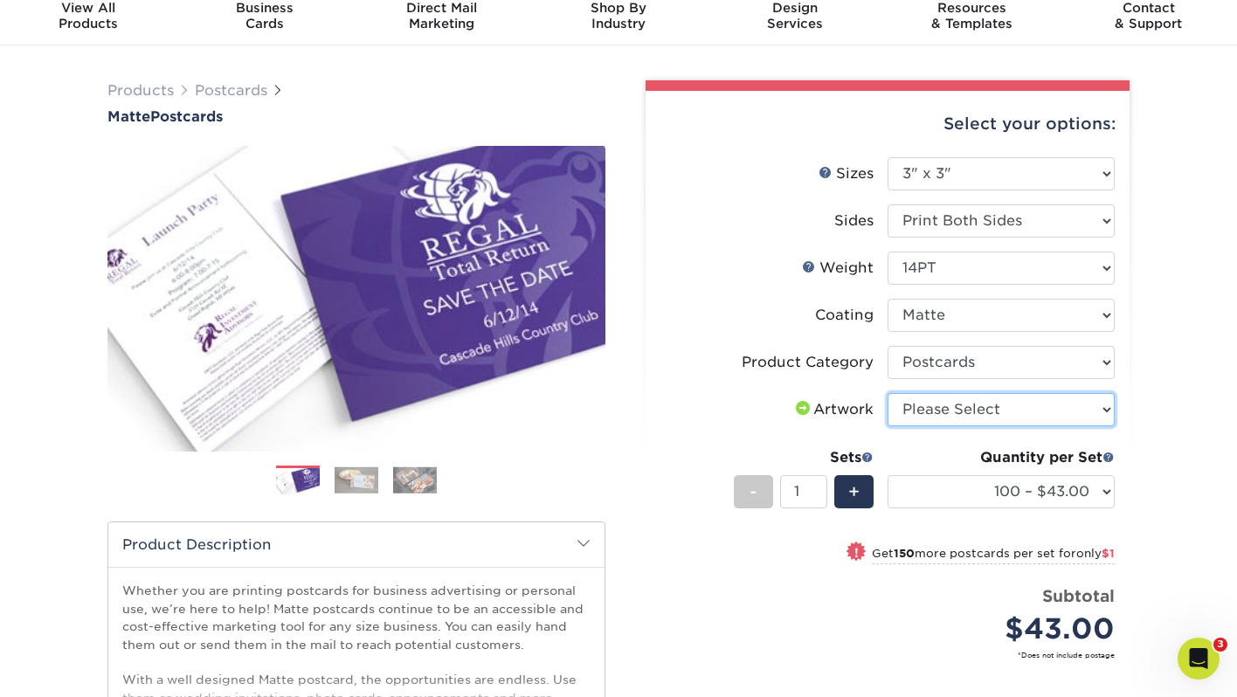
click at [913, 410] on select "Please Select I will upload files I need a design - $150" at bounding box center [1000, 409] width 227 height 33
select select "upload"
click at [887, 393] on select "Please Select I will upload files I need a design - $150" at bounding box center [1000, 409] width 227 height 33
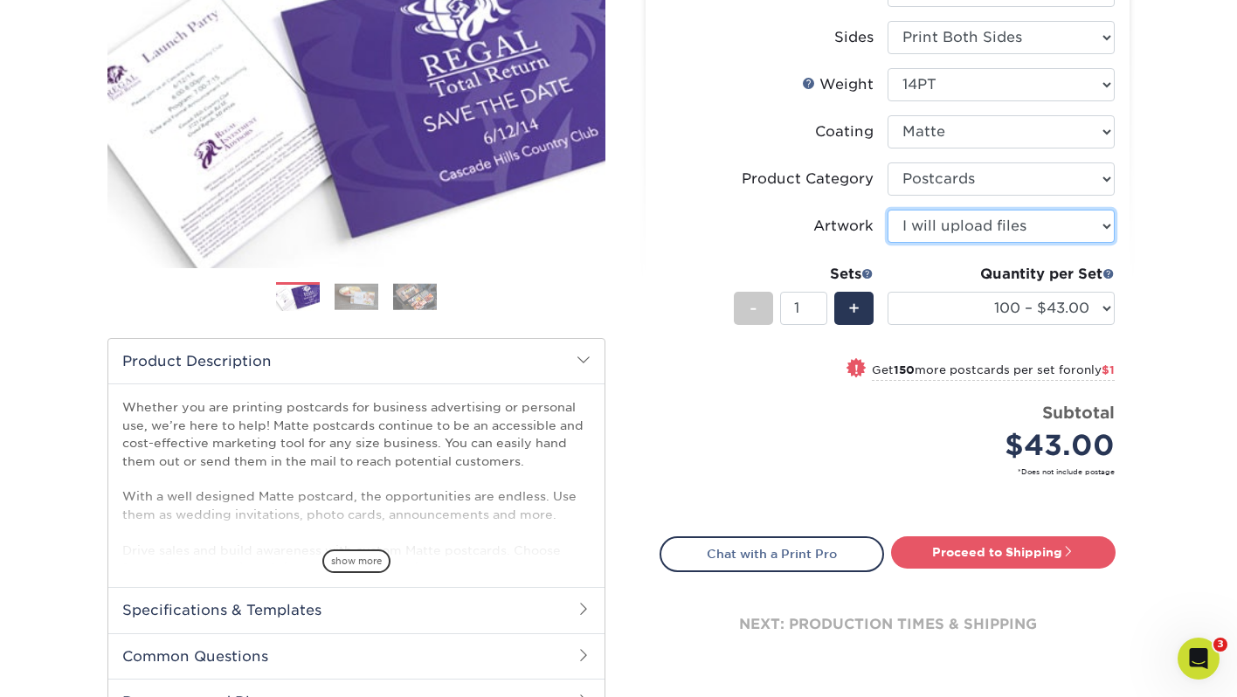
scroll to position [289, 0]
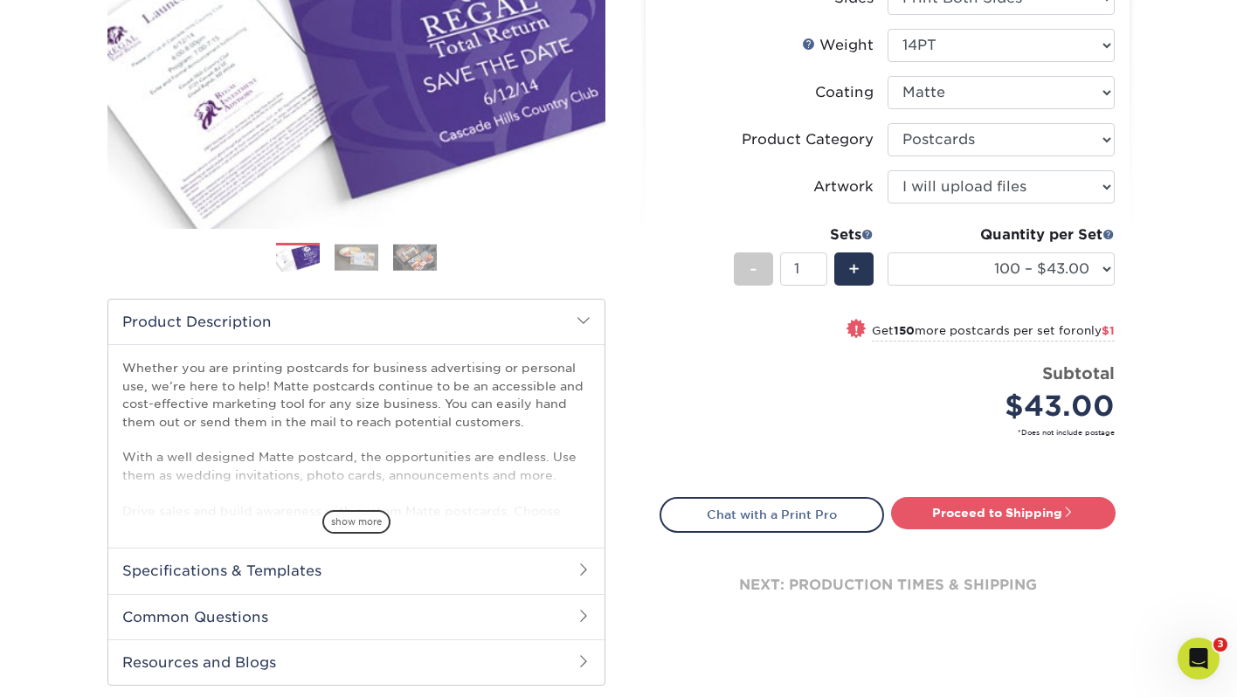
click at [936, 490] on div "Select your options: Sizes Help Sizes Please Select 1.5" x 7" 2" x 4" 2" x 6" 2…" at bounding box center [887, 259] width 484 height 783
click at [936, 505] on link "Proceed to Shipping" at bounding box center [1003, 512] width 224 height 31
type input "Set 1"
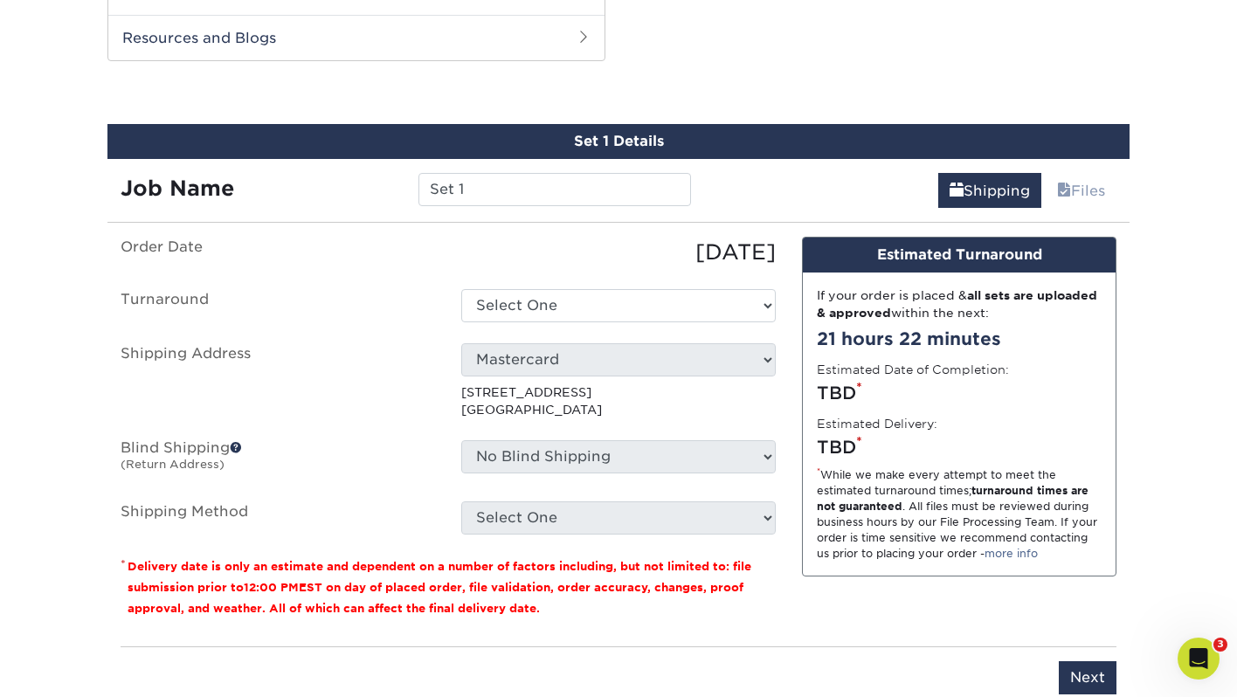
scroll to position [917, 0]
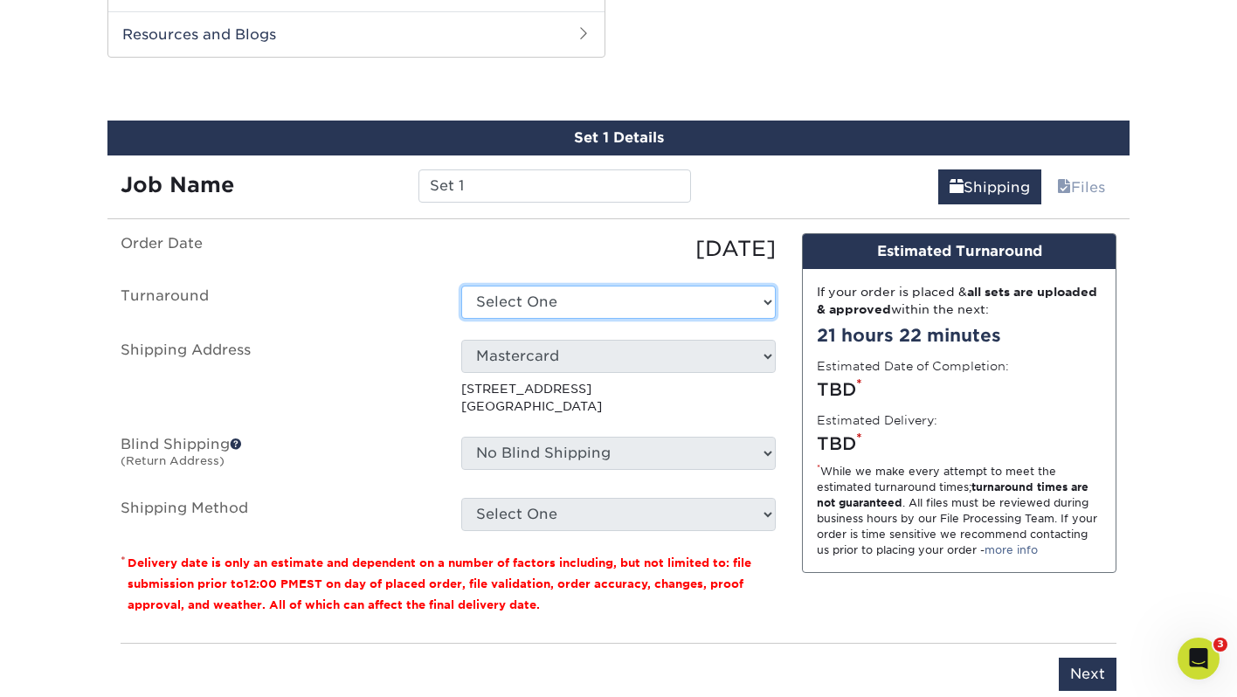
click at [735, 288] on select "Select One 2-4 Business Days 2 Day Next Business Day" at bounding box center [618, 302] width 314 height 33
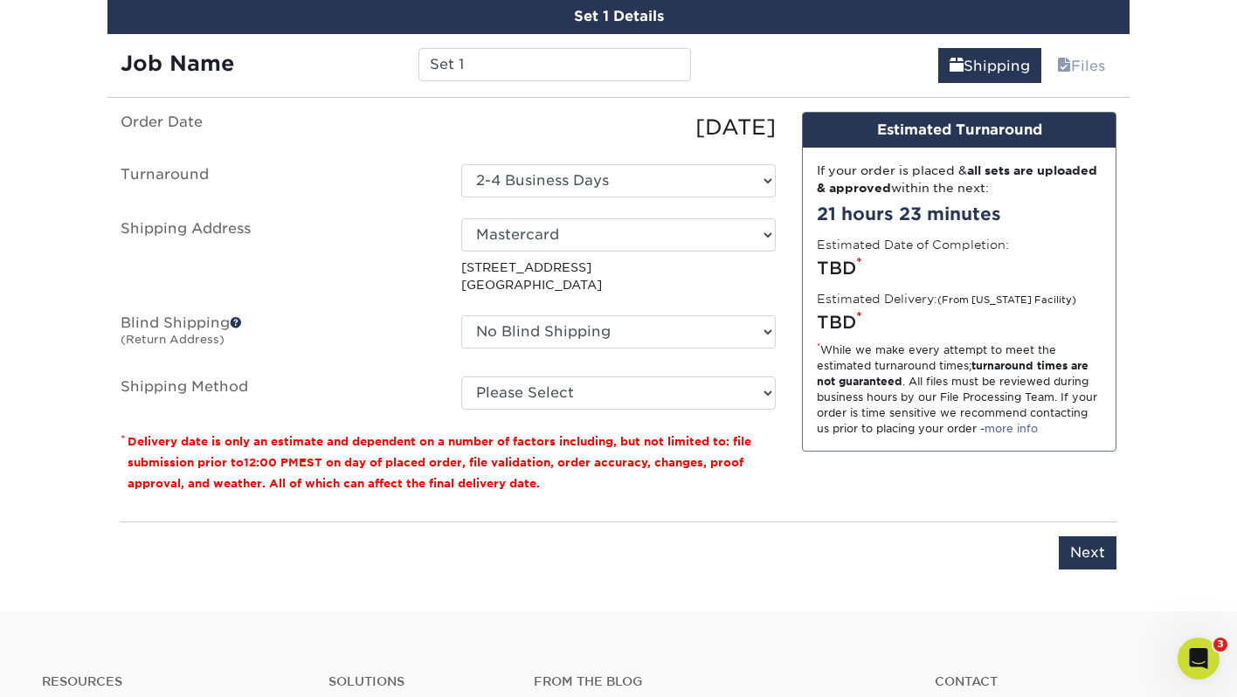
scroll to position [1031, 0]
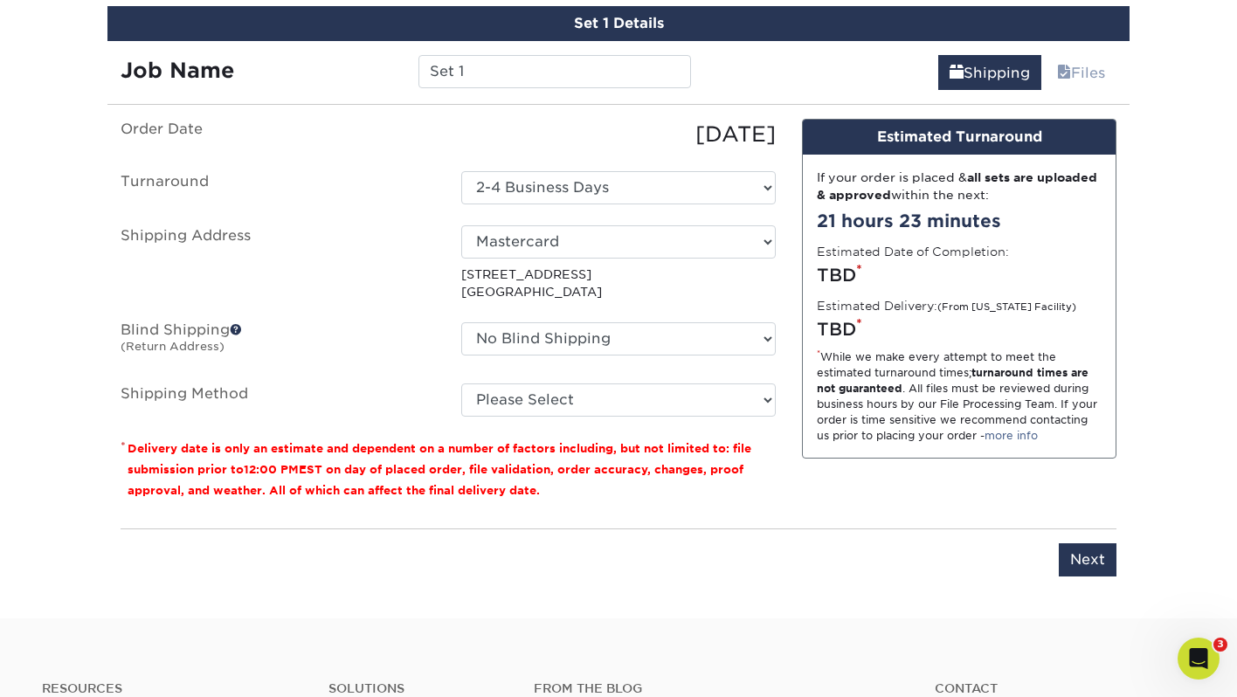
click at [882, 276] on div "TBD *" at bounding box center [959, 275] width 285 height 26
click at [900, 139] on div "Design Estimated Turnaround" at bounding box center [959, 137] width 313 height 35
click at [679, 184] on select "Select One 2-4 Business Days 2 Day Next Business Day" at bounding box center [618, 187] width 314 height 33
select select "83650420-1e13-4623-bef5-d582e8c46a11"
click at [686, 405] on select "Please Select Ground Shipping (+$24.37) 3 Day Shipping Service (+$31.11) 2 Day …" at bounding box center [618, 399] width 314 height 33
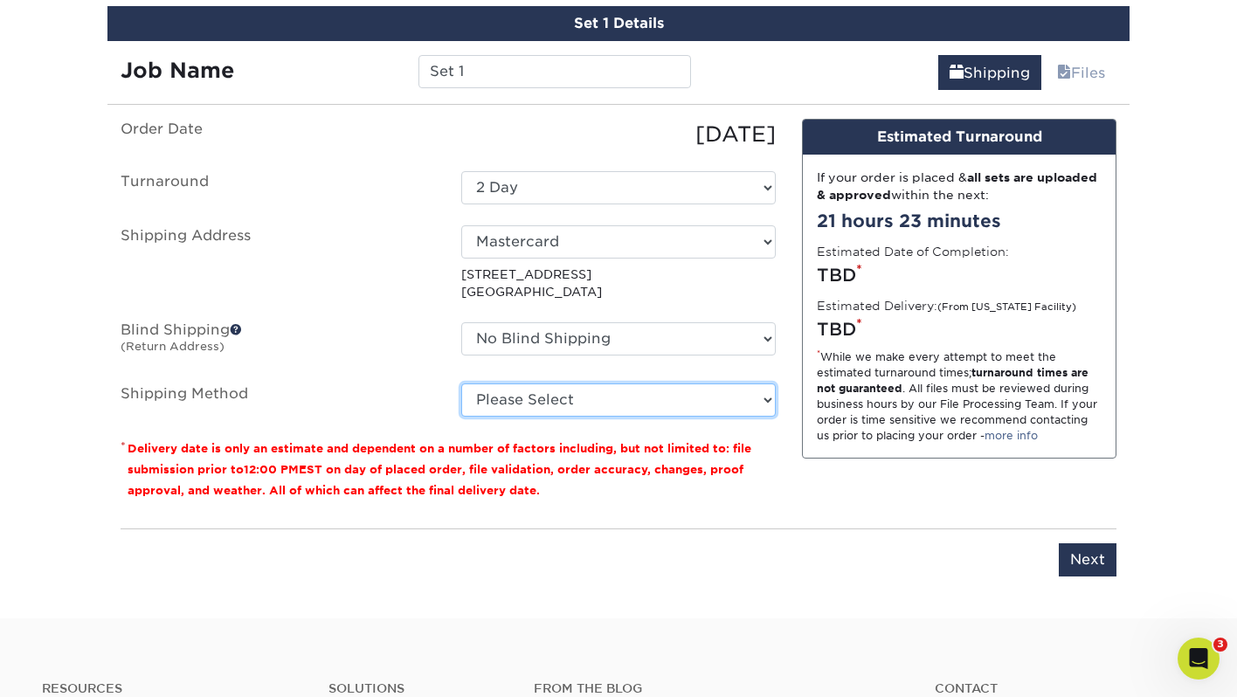
select select "03"
click at [461, 383] on select "Please Select Ground Shipping (+$24.37) 3 Day Shipping Service (+$31.11) 2 Day …" at bounding box center [618, 399] width 314 height 33
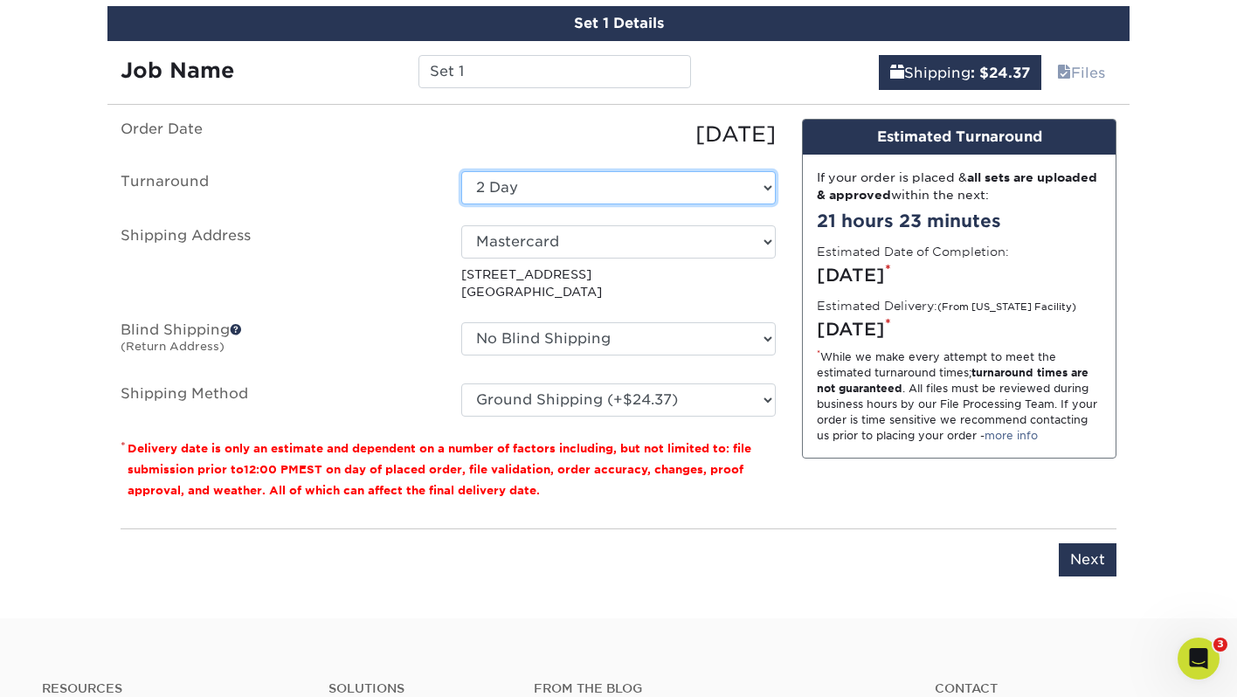
click at [674, 189] on select "Select One 2-4 Business Days 2 Day Next Business Day" at bounding box center [618, 187] width 314 height 33
select select "0162f0e8-32f3-414f-a2d6-f41d677d0555"
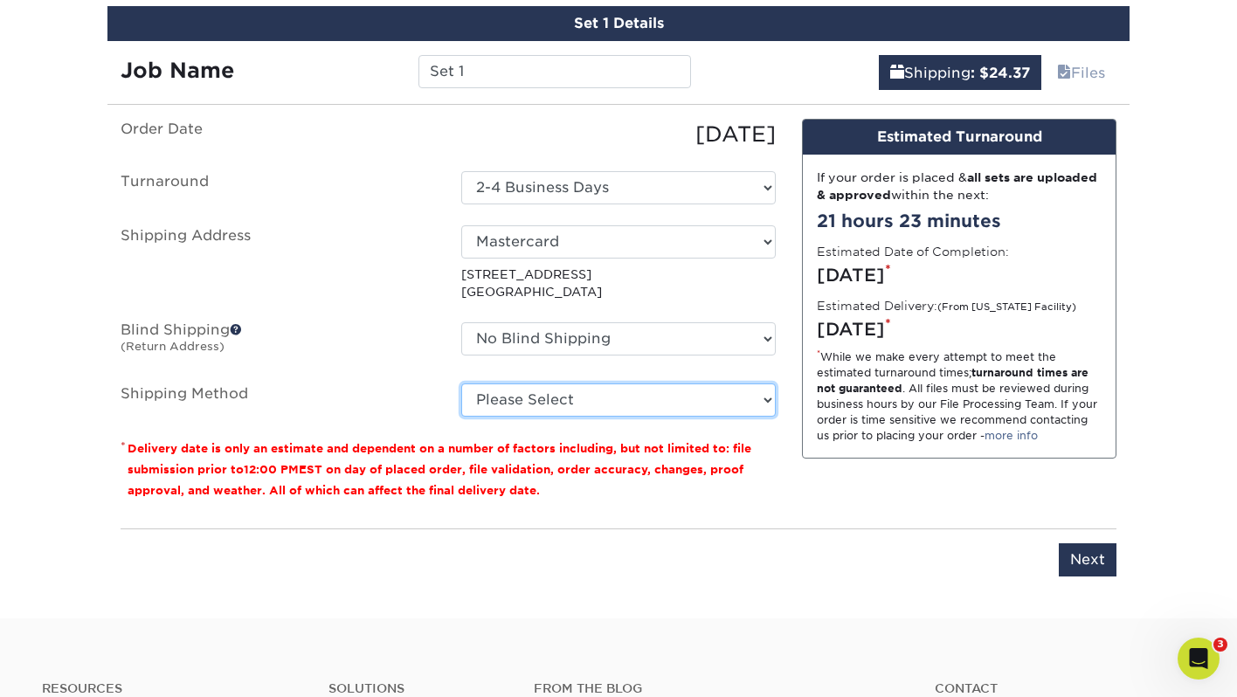
click at [696, 408] on select "Please Select Ground Shipping (+$24.37) 3 Day Shipping Service (+$31.11) 2 Day …" at bounding box center [618, 399] width 314 height 33
select select "03"
click at [461, 383] on select "Please Select Ground Shipping (+$24.37) 3 Day Shipping Service (+$31.11) 2 Day …" at bounding box center [618, 399] width 314 height 33
